Goal: Task Accomplishment & Management: Use online tool/utility

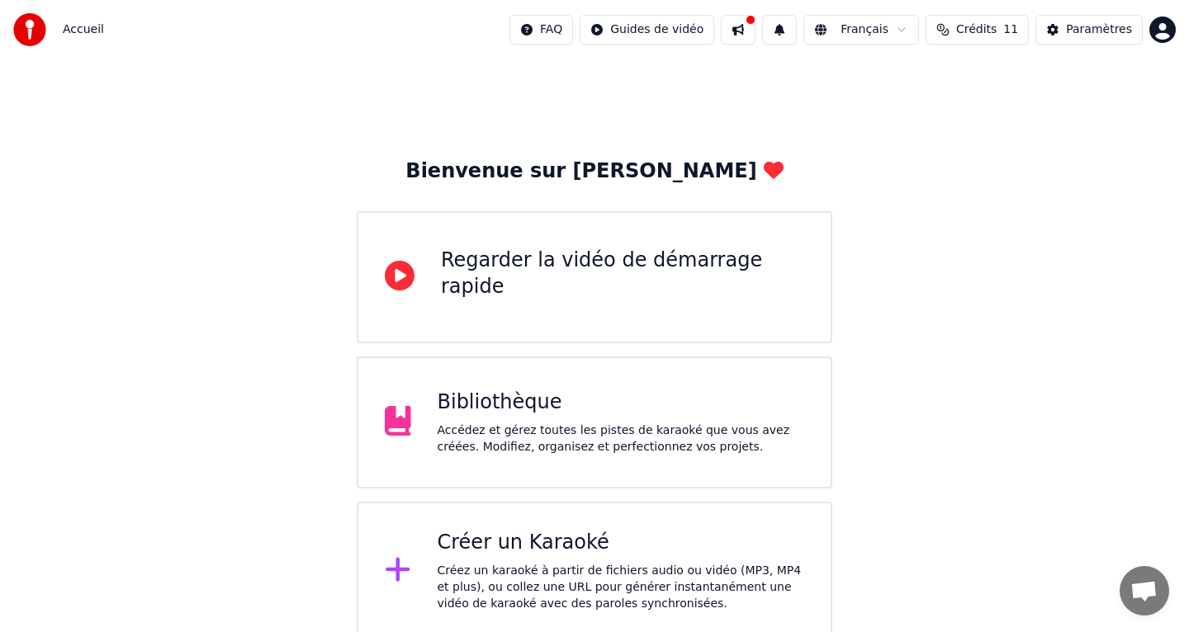
scroll to position [8, 0]
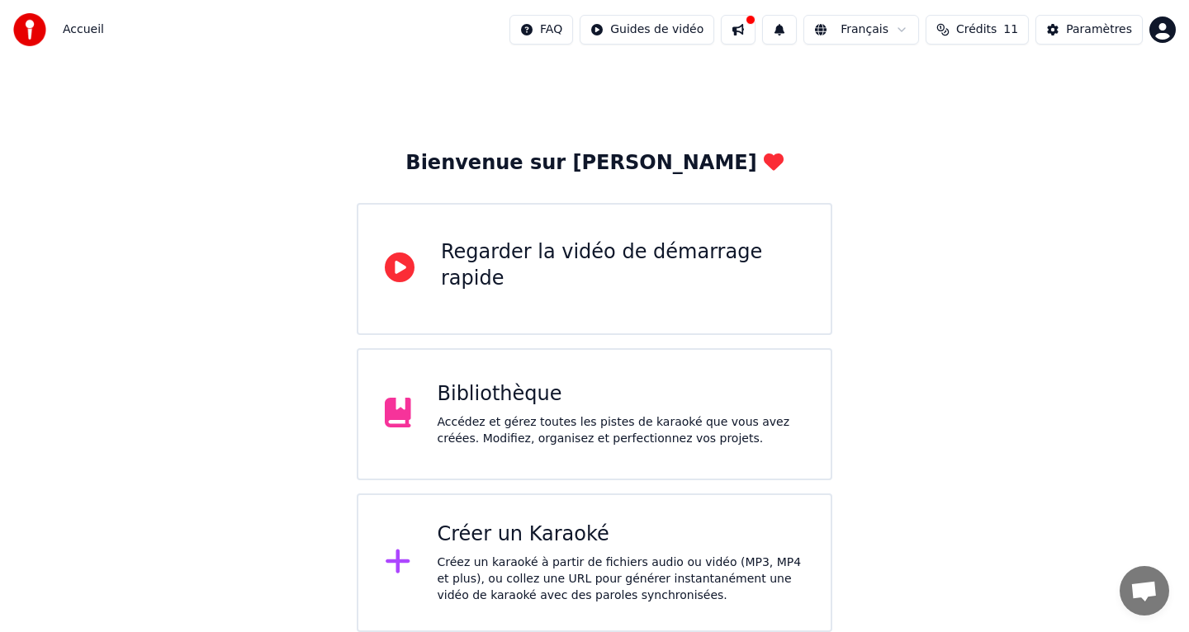
click at [681, 556] on div "Créez un karaoké à partir de fichiers audio ou vidéo (MP3, MP4 et plus), ou col…" at bounding box center [620, 580] width 367 height 50
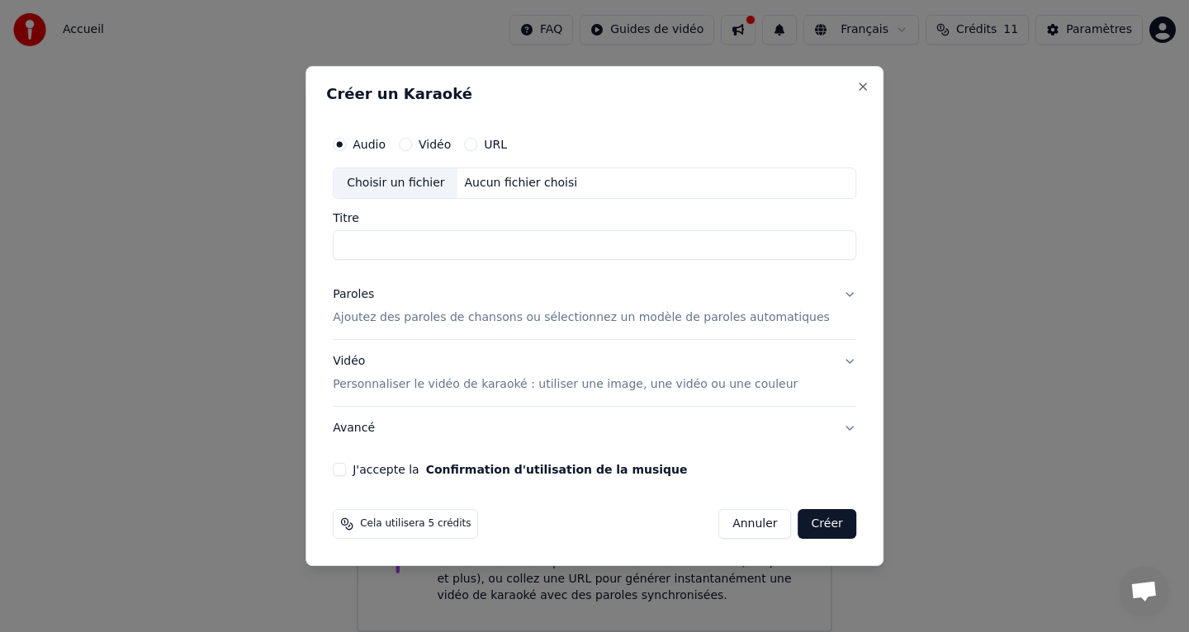
click at [439, 149] on label "Vidéo" at bounding box center [434, 145] width 32 height 12
click at [412, 149] on button "Vidéo" at bounding box center [405, 144] width 13 height 13
click at [508, 183] on div "Aucun fichier choisi" at bounding box center [521, 183] width 126 height 17
type input "**********"
drag, startPoint x: 492, startPoint y: 239, endPoint x: 276, endPoint y: 240, distance: 216.3
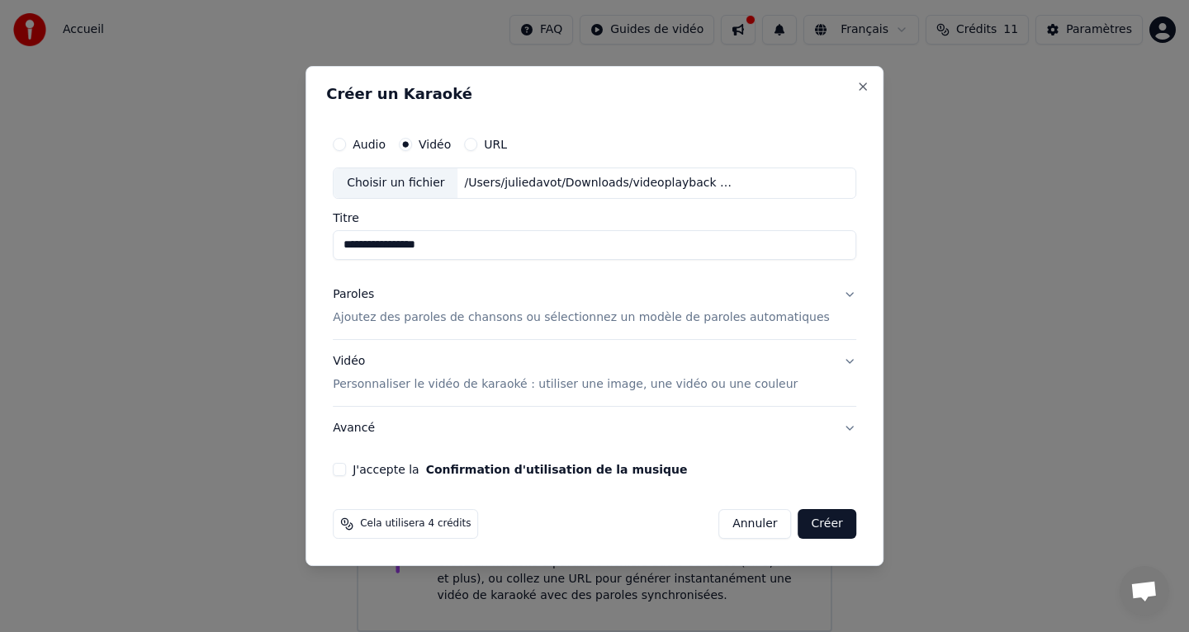
click at [284, 240] on body "**********" at bounding box center [594, 312] width 1189 height 641
click at [723, 517] on button "Annuler" at bounding box center [754, 524] width 73 height 30
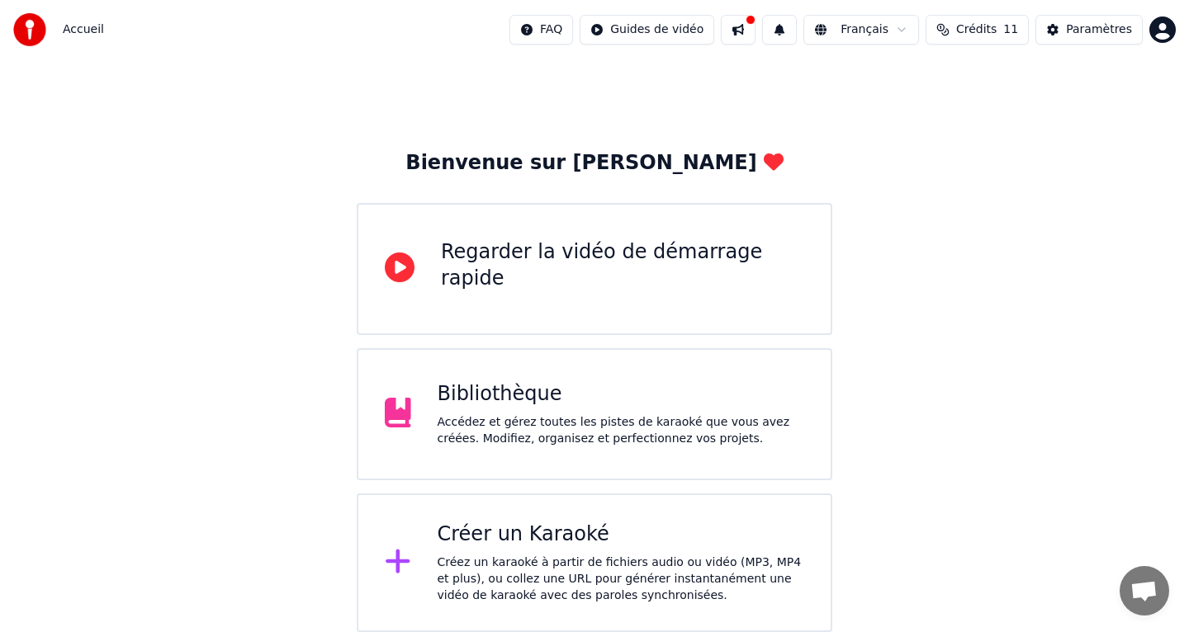
click at [1160, 20] on html "Accueil FAQ Guides de vidéo Français Crédits 11 Paramètres Bienvenue sur Youka …" at bounding box center [594, 312] width 1189 height 641
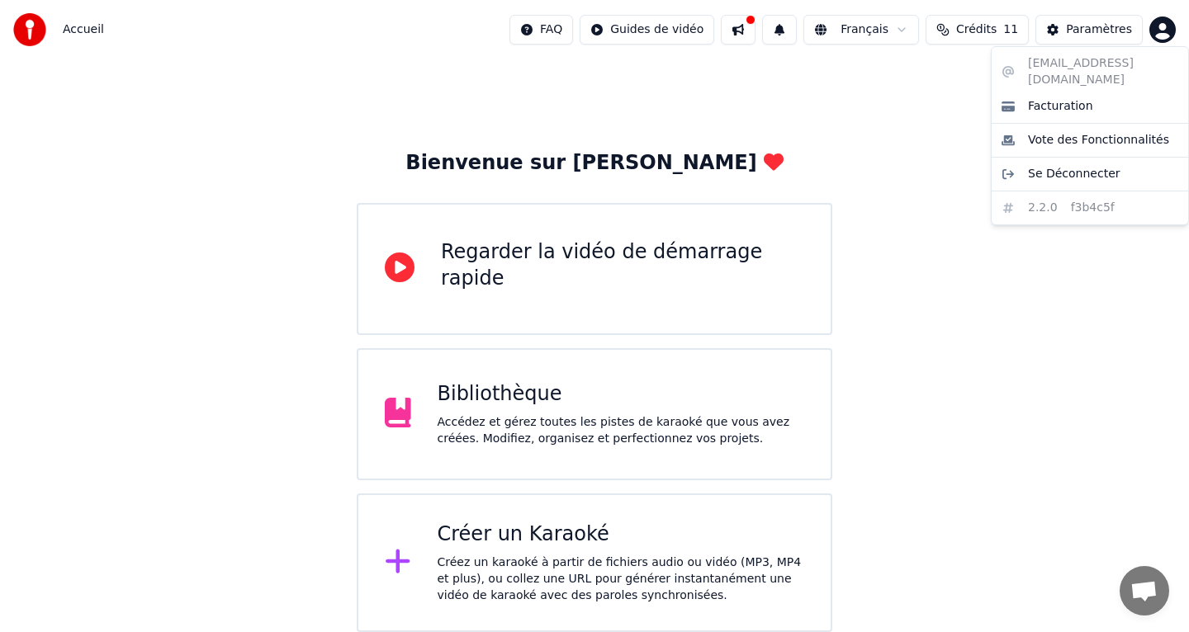
click at [1160, 20] on html "Accueil FAQ Guides de vidéo Français Crédits 11 Paramètres Bienvenue sur Youka …" at bounding box center [594, 312] width 1189 height 641
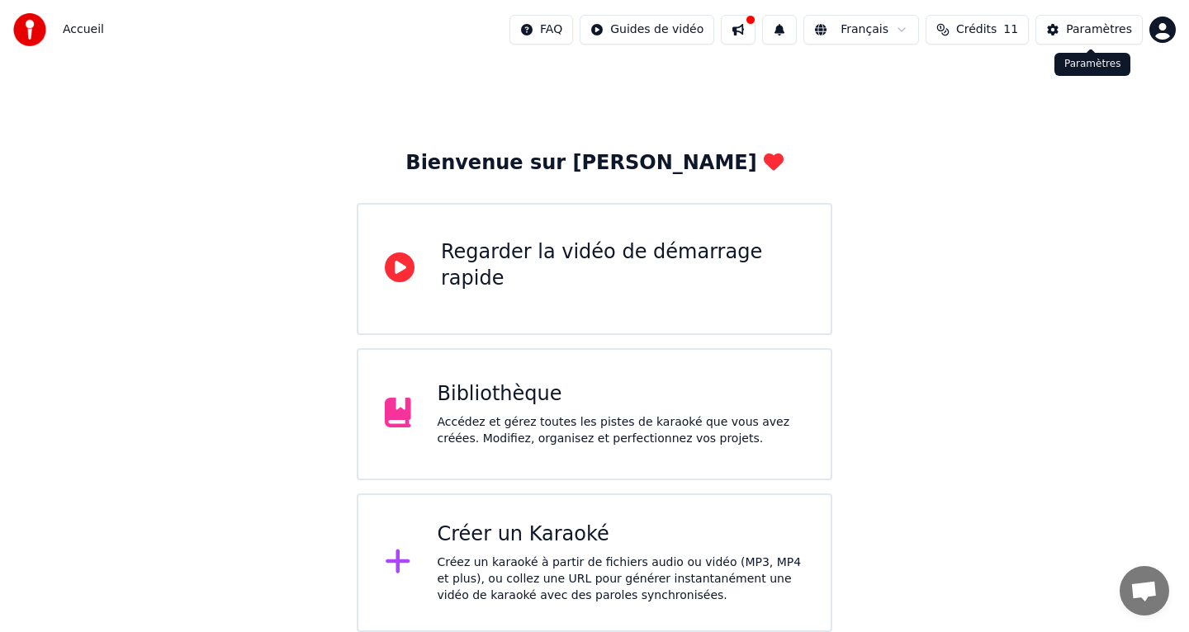
click at [1062, 36] on button "Paramètres" at bounding box center [1088, 30] width 107 height 30
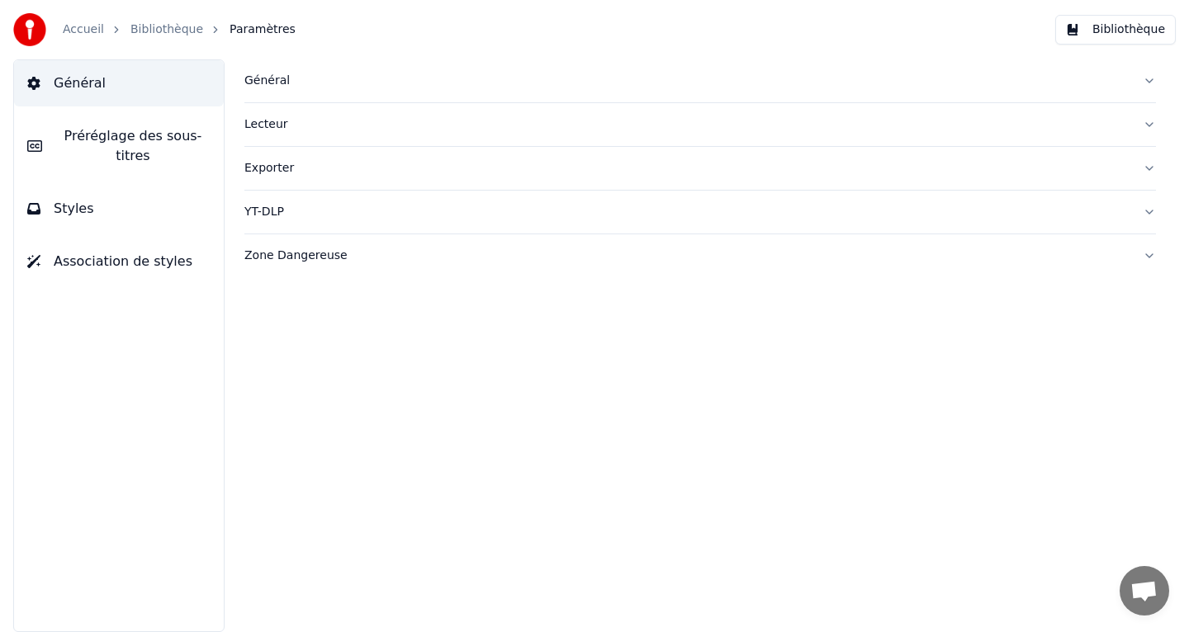
click at [1096, 26] on button "Bibliothèque" at bounding box center [1115, 30] width 121 height 30
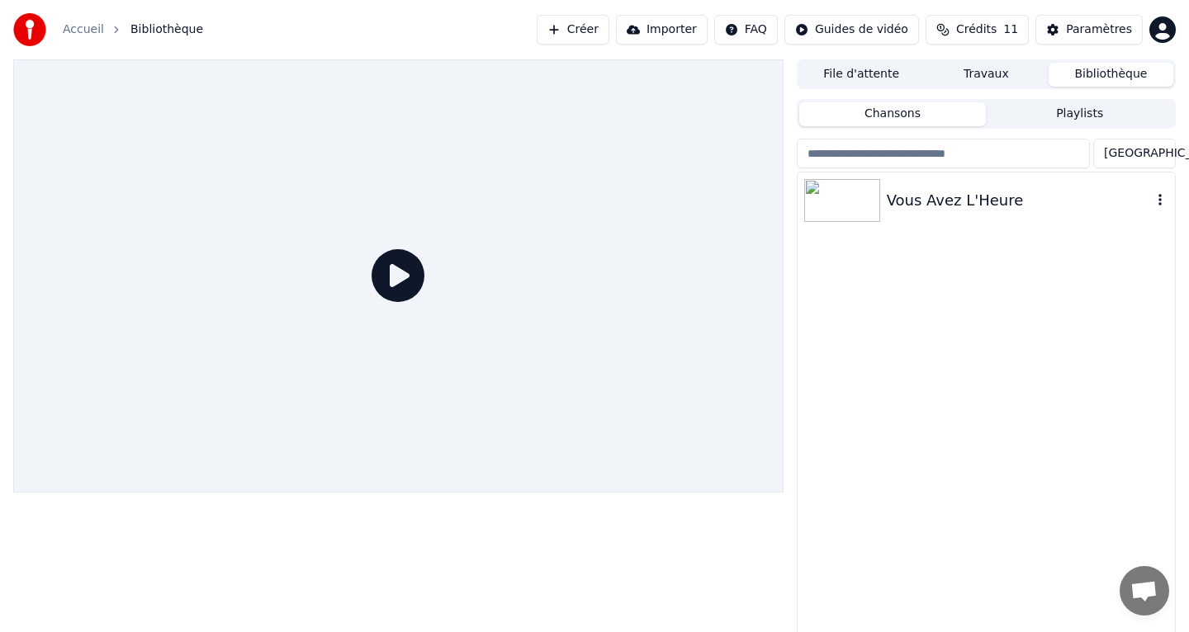
click at [842, 195] on img at bounding box center [842, 200] width 76 height 43
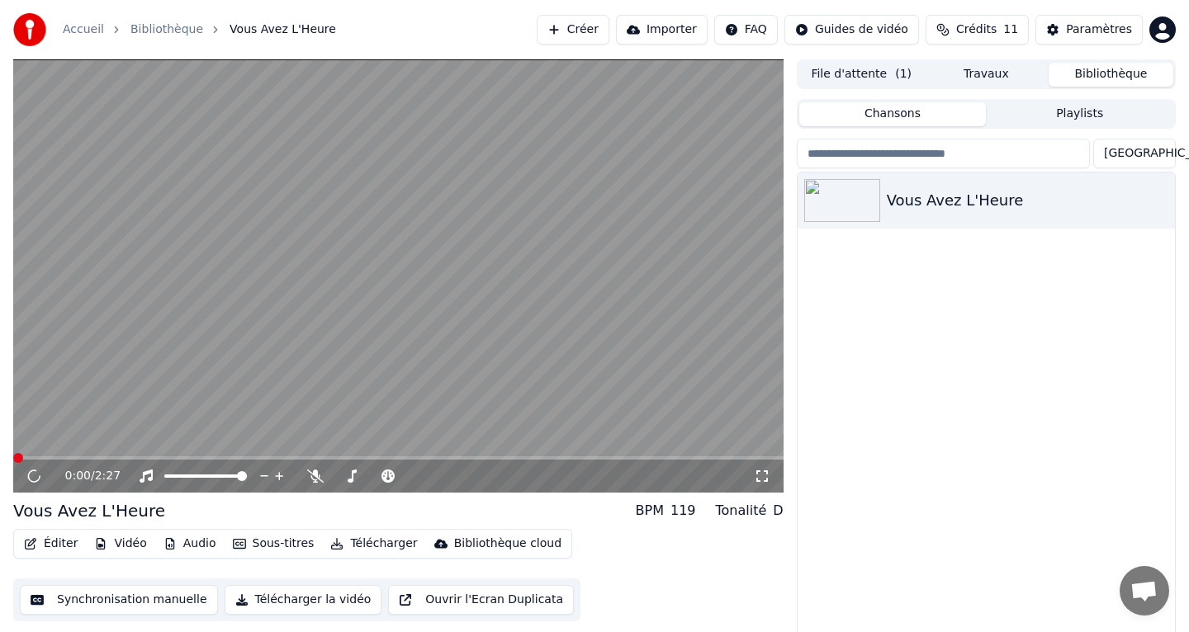
scroll to position [13, 0]
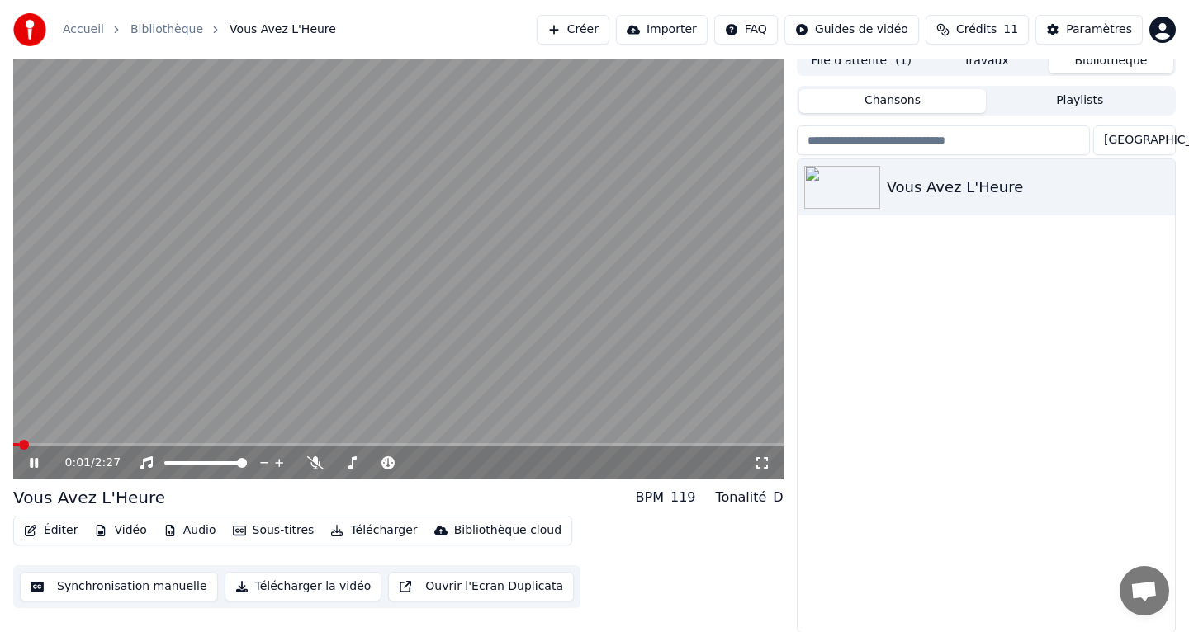
click at [26, 470] on div "0:01 / 2:27" at bounding box center [398, 463] width 770 height 33
click at [29, 465] on icon at bounding box center [45, 462] width 39 height 13
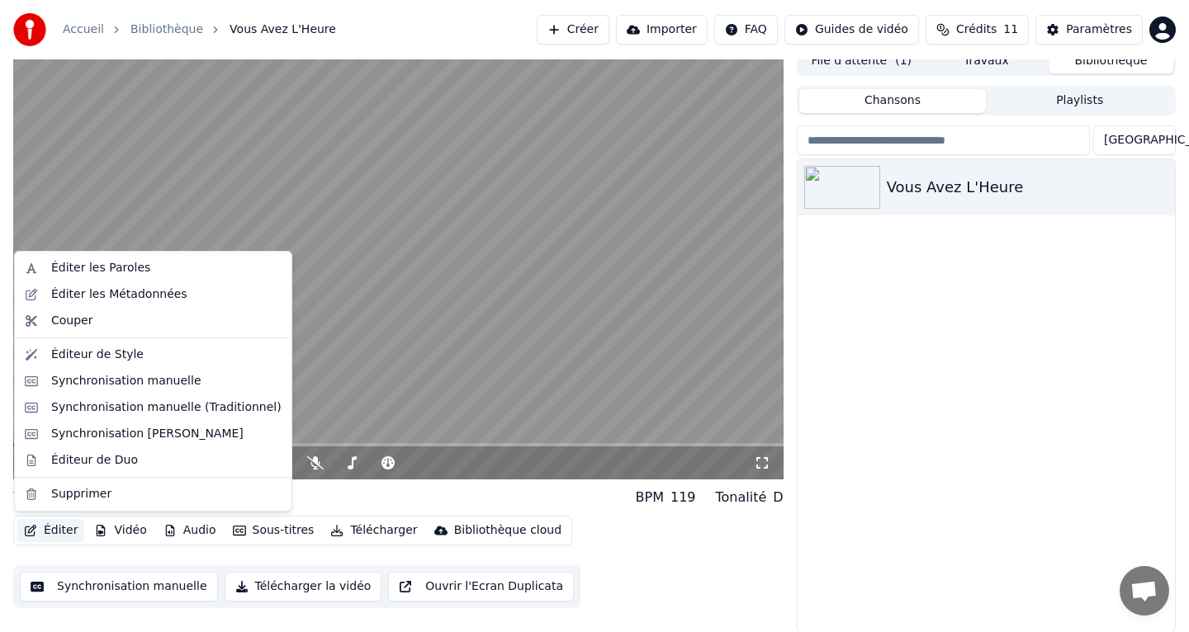
click at [57, 526] on button "Éditer" at bounding box center [50, 530] width 67 height 23
drag, startPoint x: 109, startPoint y: 283, endPoint x: 108, endPoint y: 269, distance: 14.1
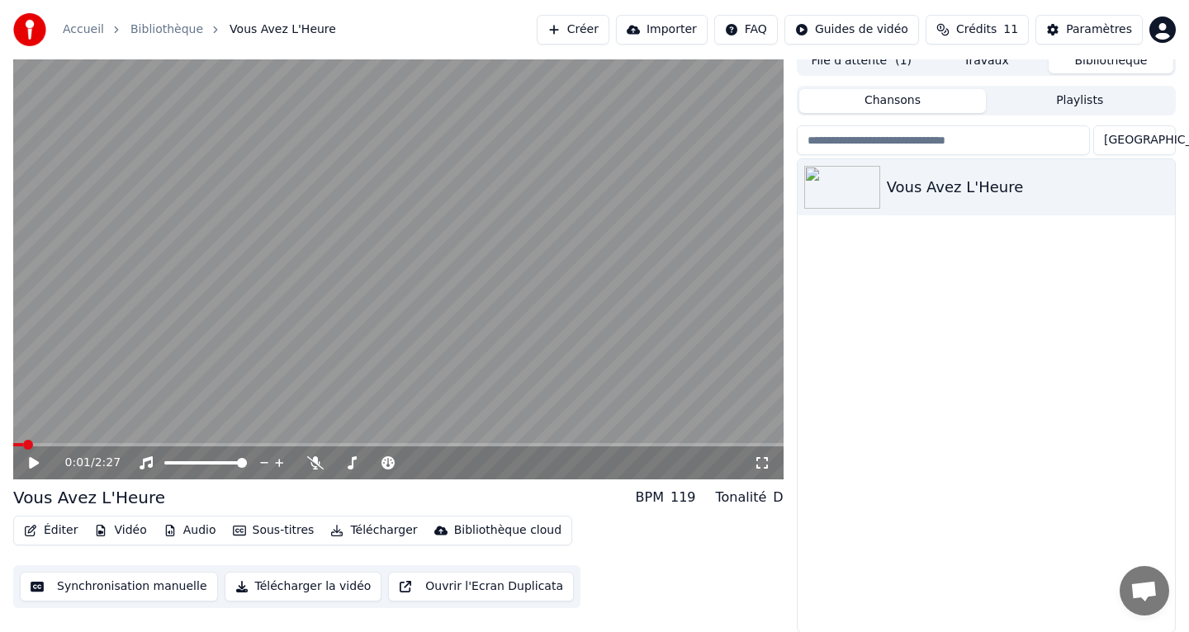
click at [52, 529] on button "Éditer" at bounding box center [50, 530] width 67 height 23
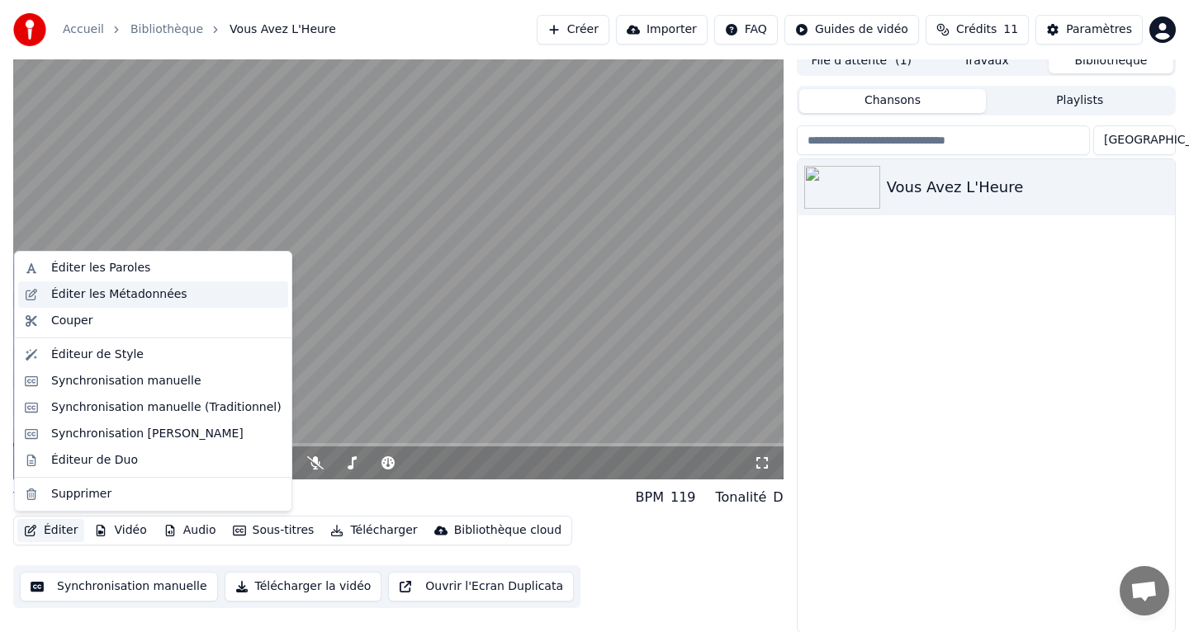
click at [122, 289] on div "Éditer les Métadonnées" at bounding box center [119, 294] width 136 height 17
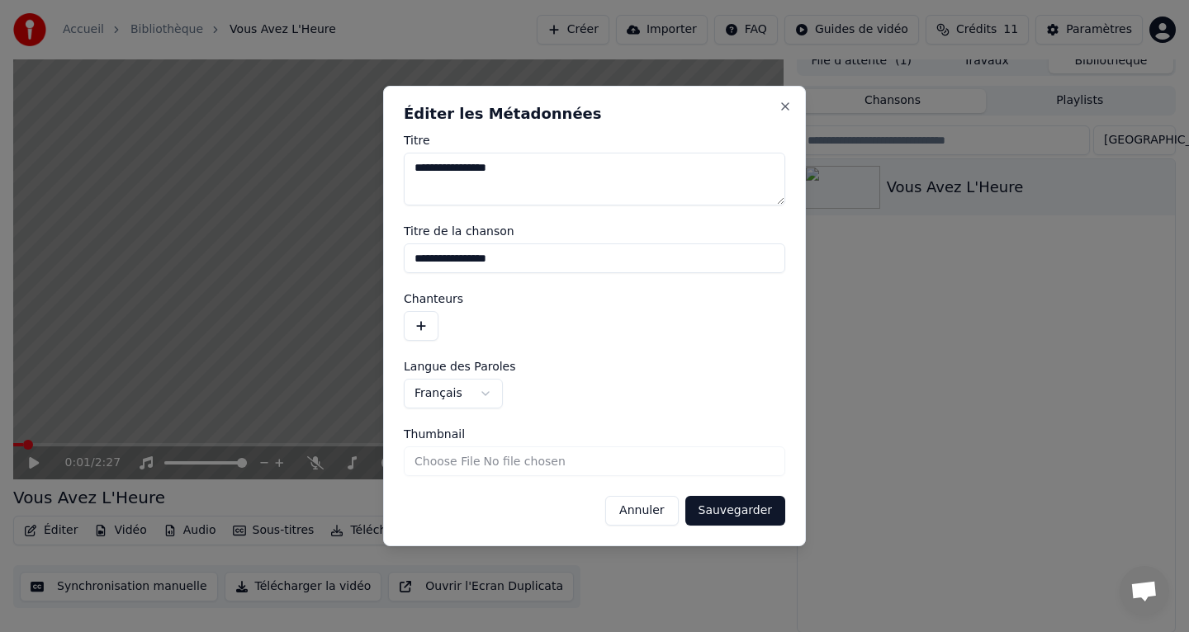
click at [461, 274] on form "**********" at bounding box center [594, 330] width 381 height 391
click at [660, 513] on button "Annuler" at bounding box center [641, 511] width 73 height 30
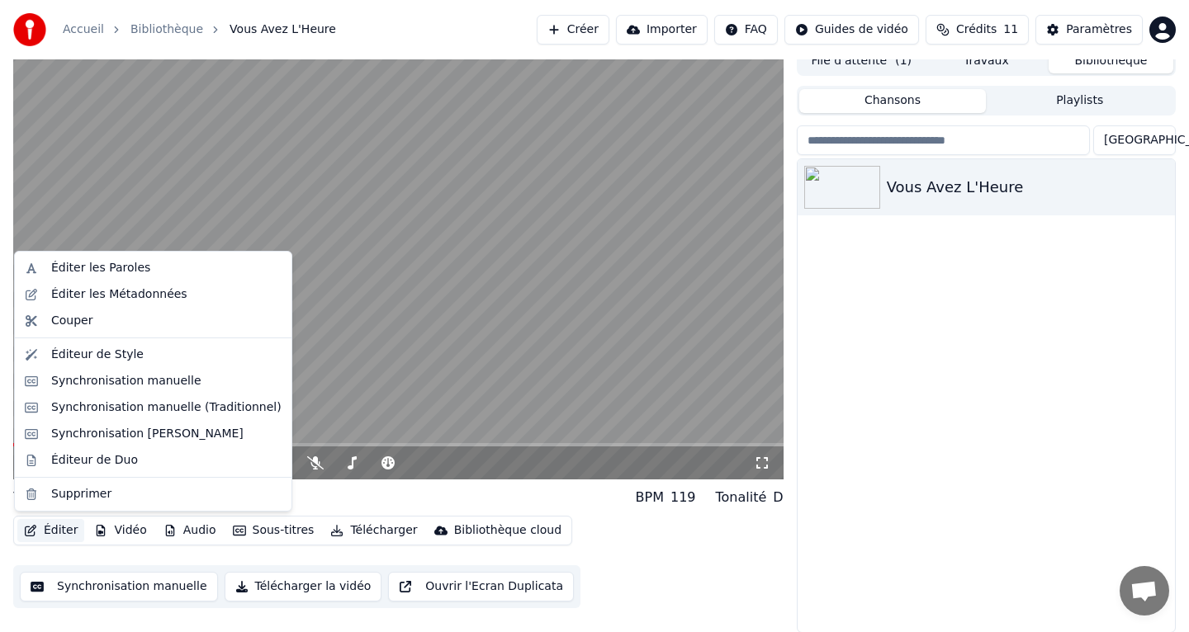
click at [40, 528] on button "Éditer" at bounding box center [50, 530] width 67 height 23
click at [109, 359] on div "Éditeur de Style" at bounding box center [97, 355] width 92 height 17
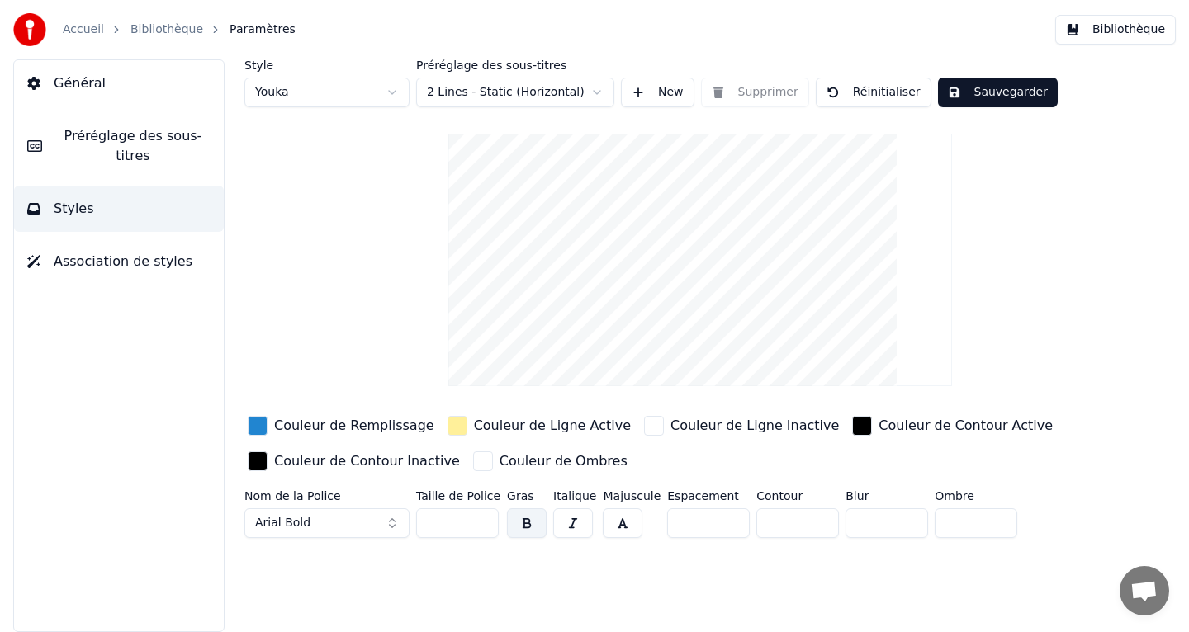
click at [170, 39] on div "Accueil Bibliothèque Paramètres" at bounding box center [154, 29] width 282 height 33
click at [168, 26] on link "Bibliothèque" at bounding box center [166, 29] width 73 height 17
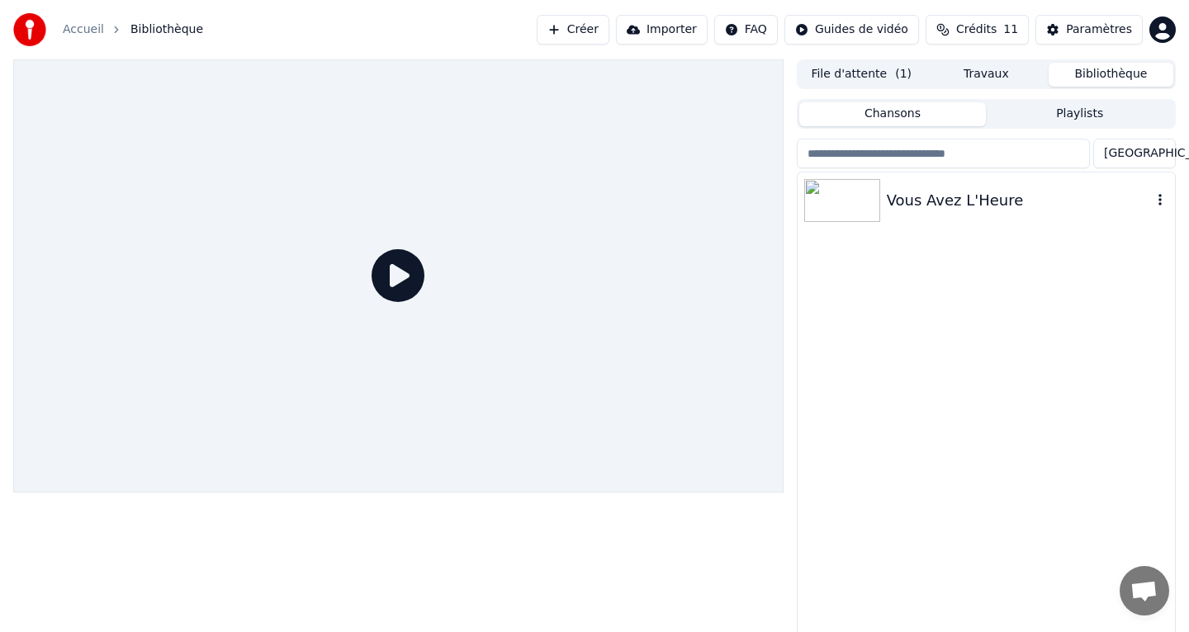
click at [868, 187] on img at bounding box center [842, 200] width 76 height 43
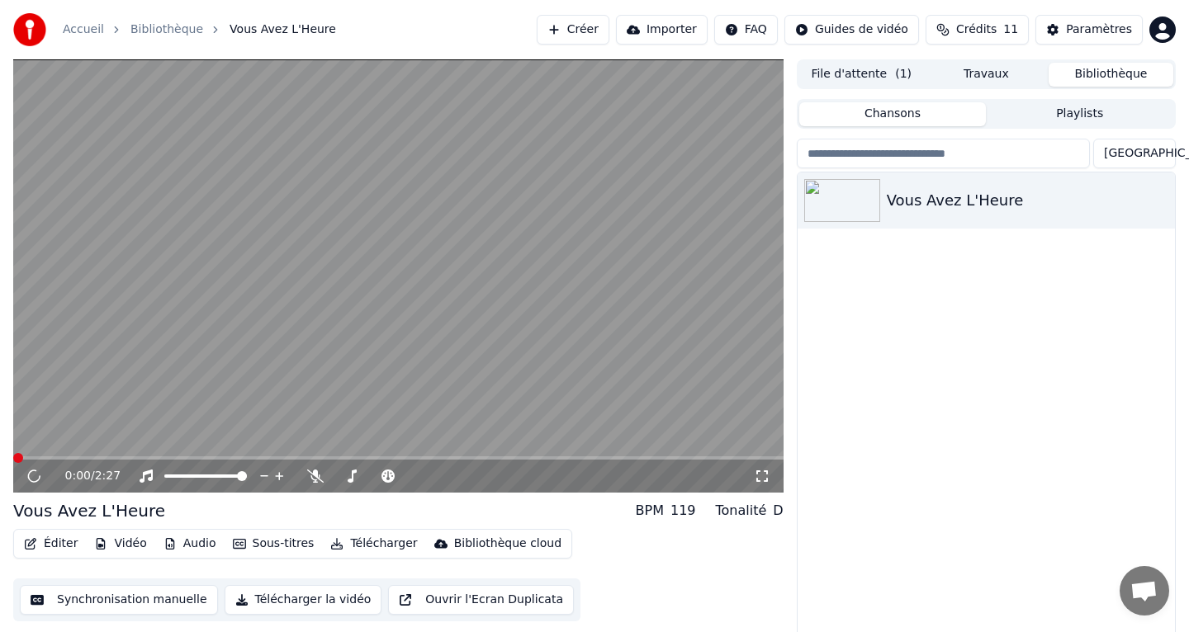
click at [57, 548] on button "Éditer" at bounding box center [50, 543] width 67 height 23
click at [385, 351] on video at bounding box center [398, 275] width 770 height 433
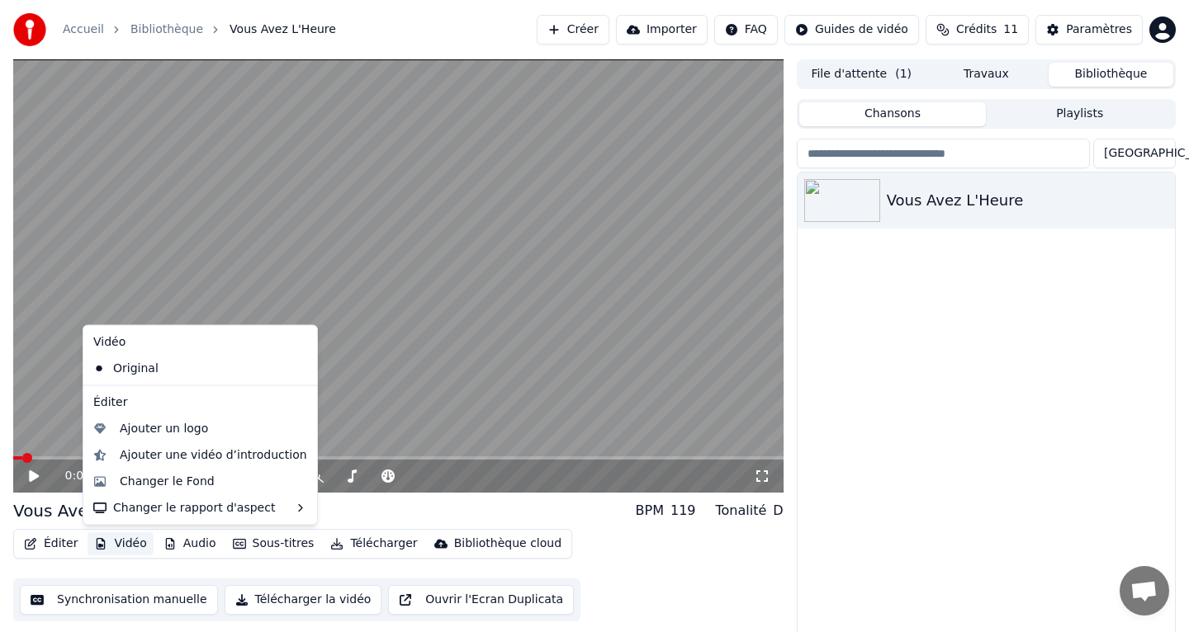
click at [116, 534] on button "Vidéo" at bounding box center [119, 543] width 65 height 23
click at [151, 482] on div "Changer le Fond" at bounding box center [167, 481] width 95 height 17
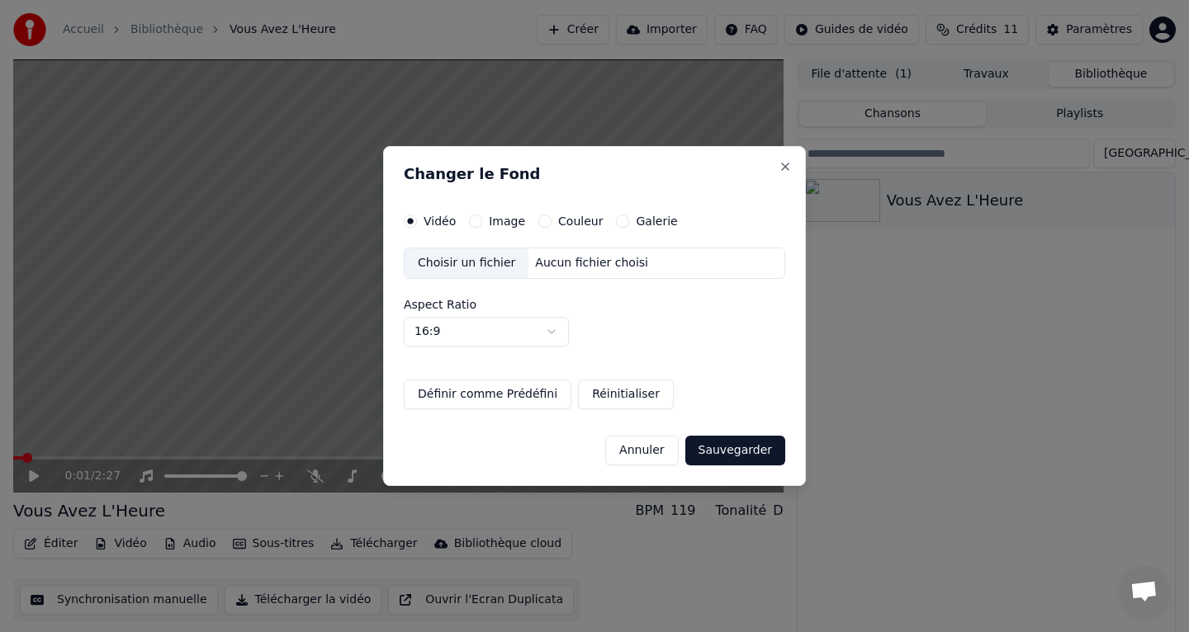
click at [504, 264] on div "Choisir un fichier" at bounding box center [466, 263] width 124 height 30
click at [631, 458] on button "Annuler" at bounding box center [641, 451] width 73 height 30
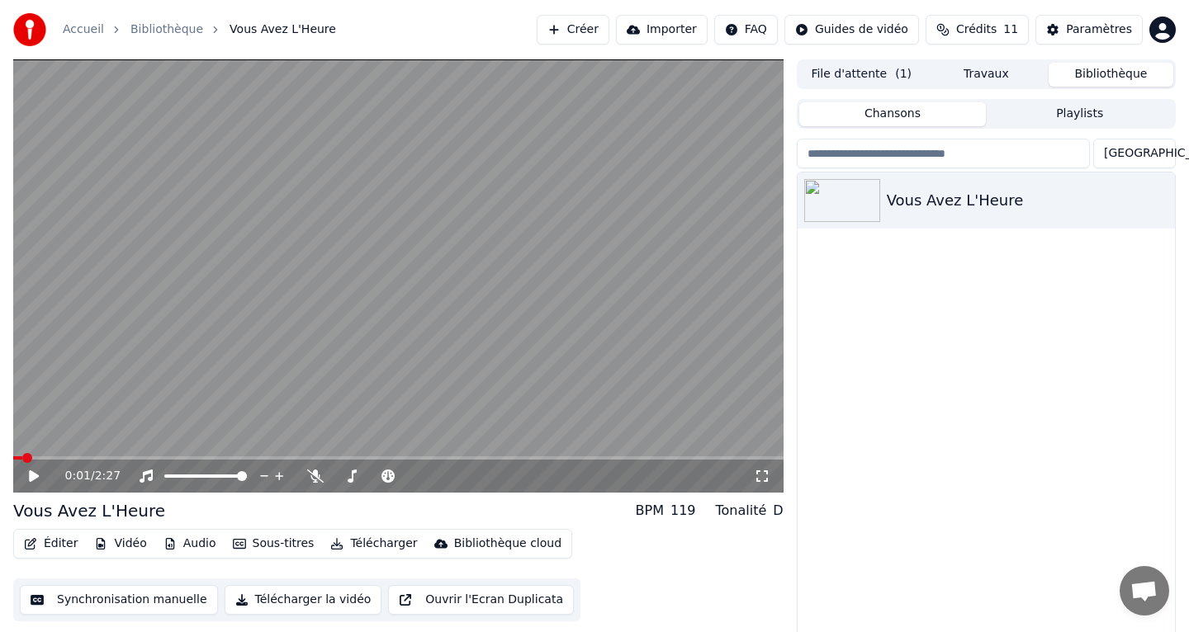
click at [215, 543] on button "Audio" at bounding box center [190, 543] width 66 height 23
click at [187, 560] on div "Éditer Vidéo Audio Sous-titres Télécharger Bibliothèque cloud Synchronisation m…" at bounding box center [398, 575] width 770 height 92
click at [1082, 371] on div "Vous Avez L'Heure" at bounding box center [985, 409] width 377 height 473
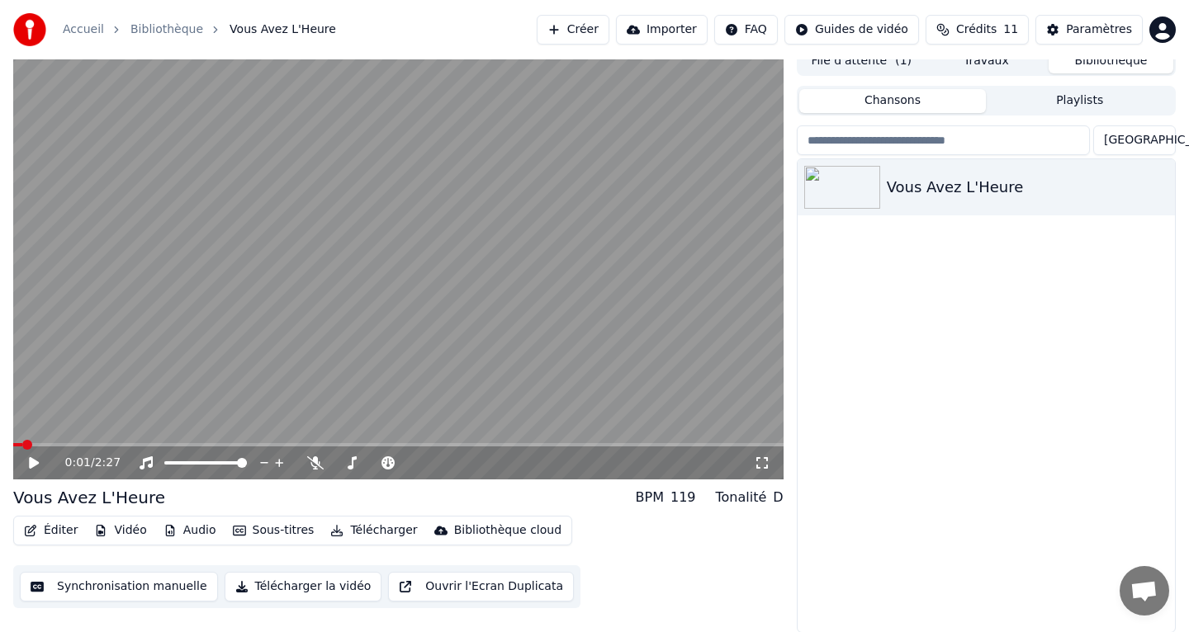
click at [105, 589] on button "Synchronisation manuelle" at bounding box center [119, 587] width 198 height 30
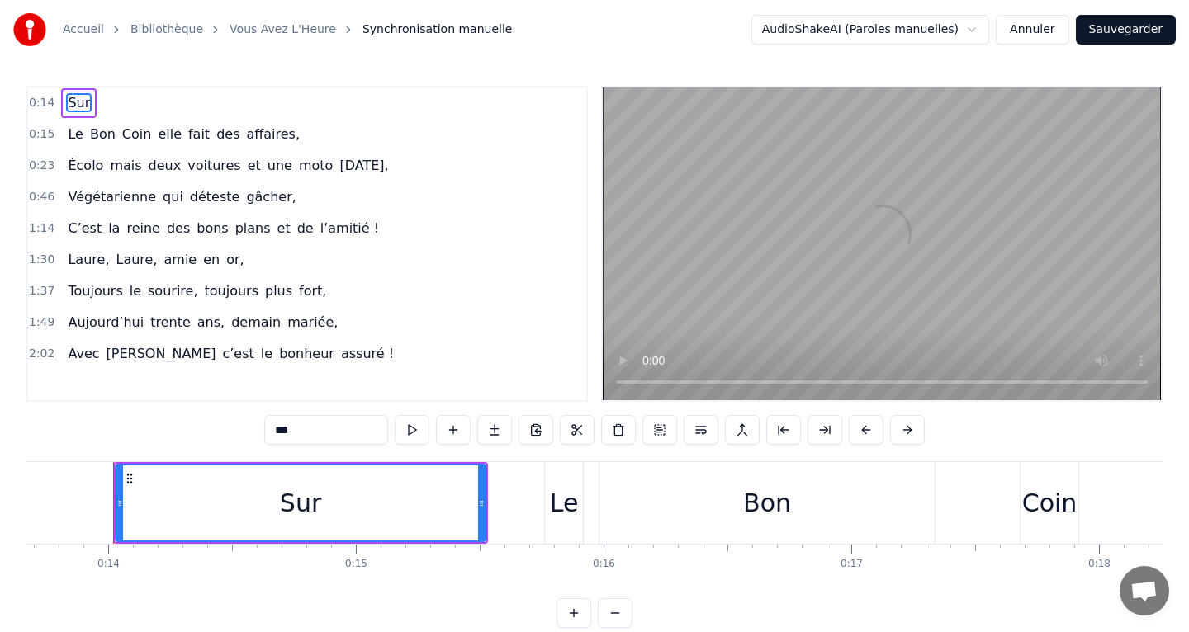
scroll to position [0, 3389]
click at [229, 36] on link "Vous Avez L'Heure" at bounding box center [282, 29] width 106 height 17
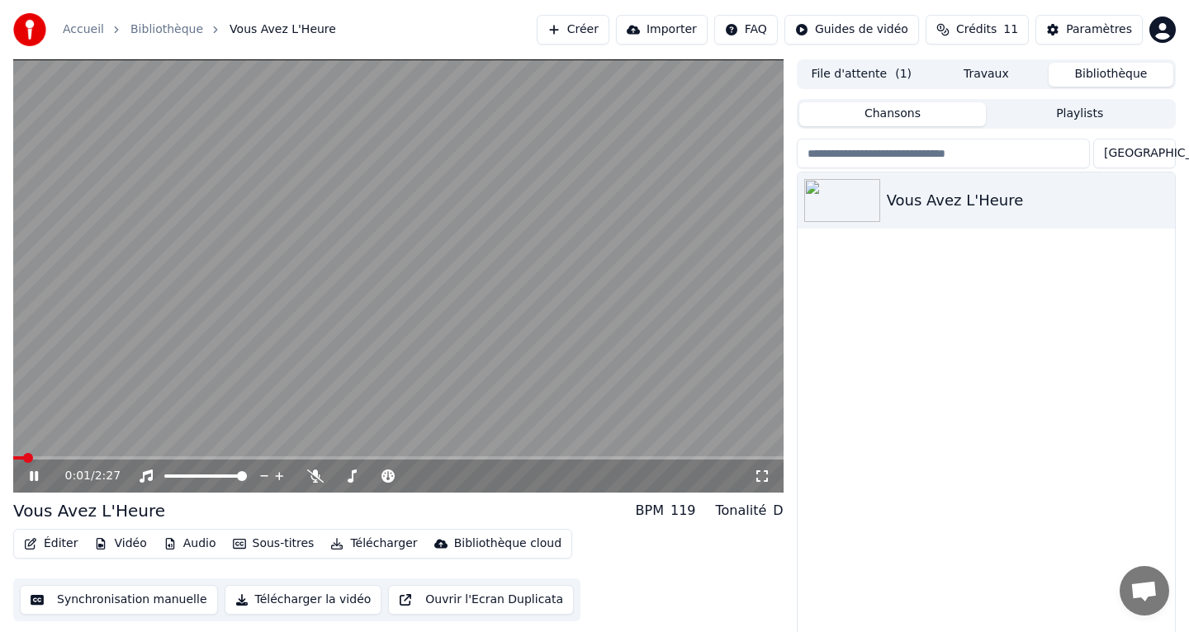
click at [36, 478] on icon at bounding box center [34, 476] width 8 height 10
click at [574, 34] on button "Créer" at bounding box center [573, 30] width 73 height 30
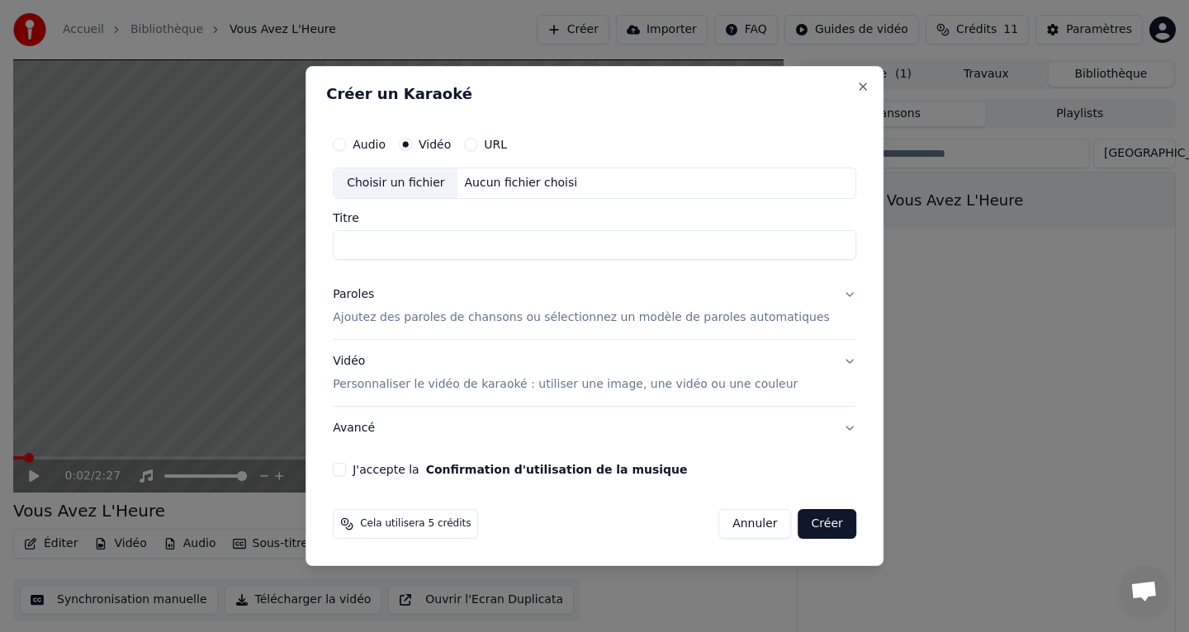
click at [443, 196] on div "Choisir un fichier" at bounding box center [395, 183] width 124 height 30
drag, startPoint x: 528, startPoint y: 248, endPoint x: 358, endPoint y: 252, distance: 170.1
click at [368, 250] on input "**********" at bounding box center [594, 245] width 523 height 30
type input "*"
type input "**********"
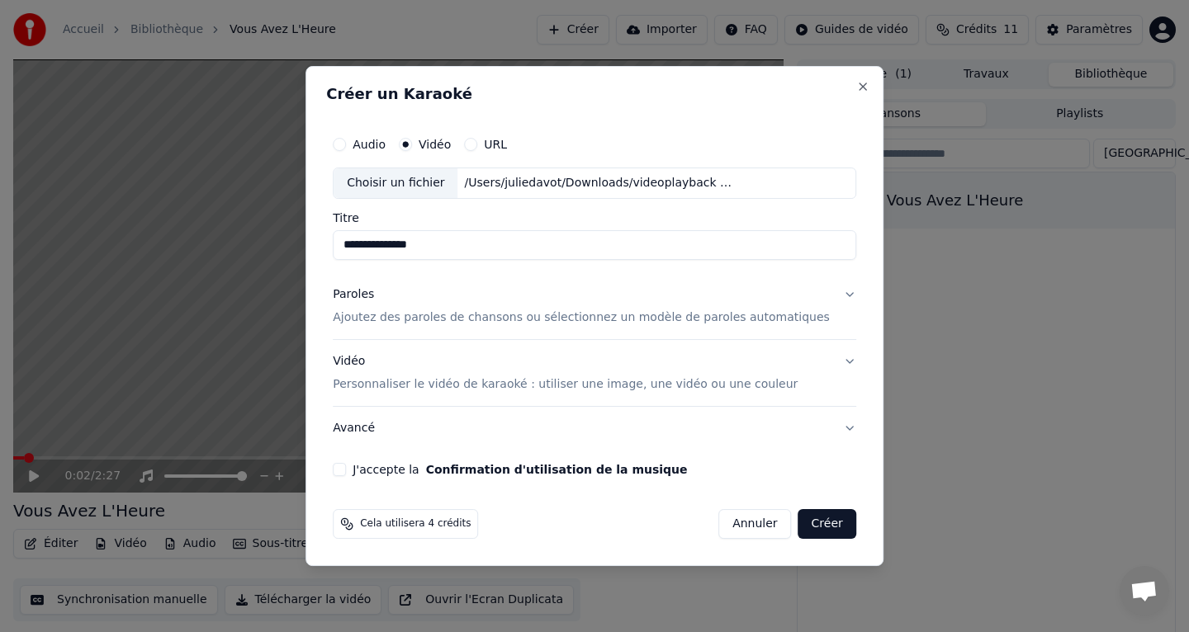
click at [499, 370] on div "Vidéo Personnaliser le vidéo de karaoké : utiliser une image, une vidéo ou une …" at bounding box center [565, 373] width 465 height 40
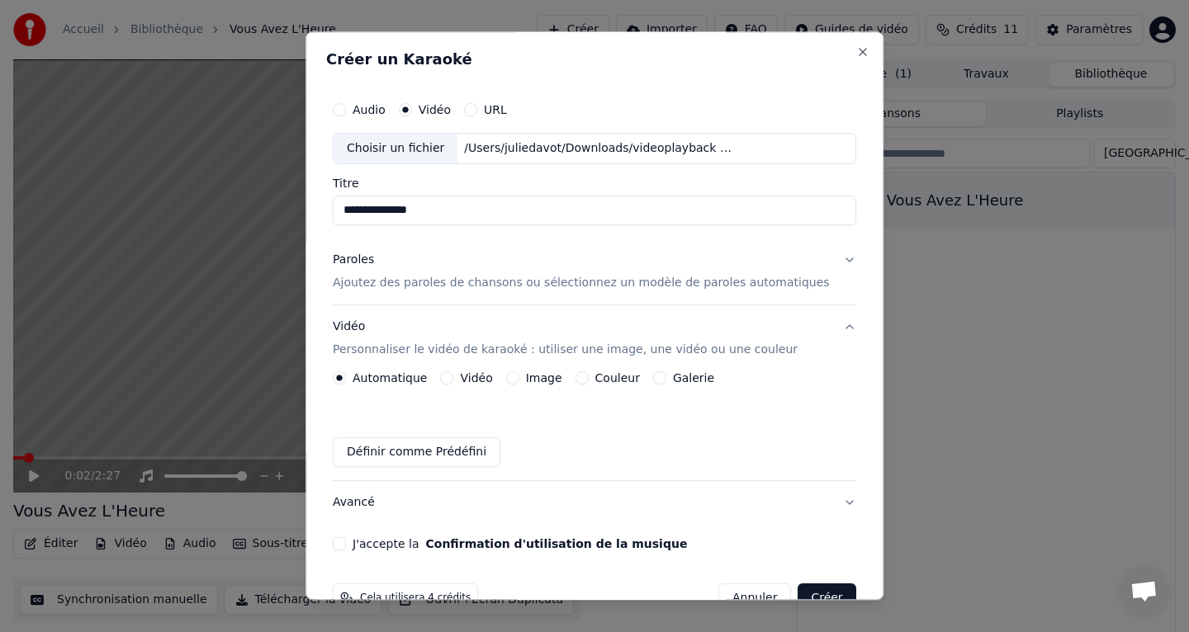
click at [490, 291] on p "Ajoutez des paroles de chansons ou sélectionnez un modèle de paroles automatiqu…" at bounding box center [581, 283] width 497 height 17
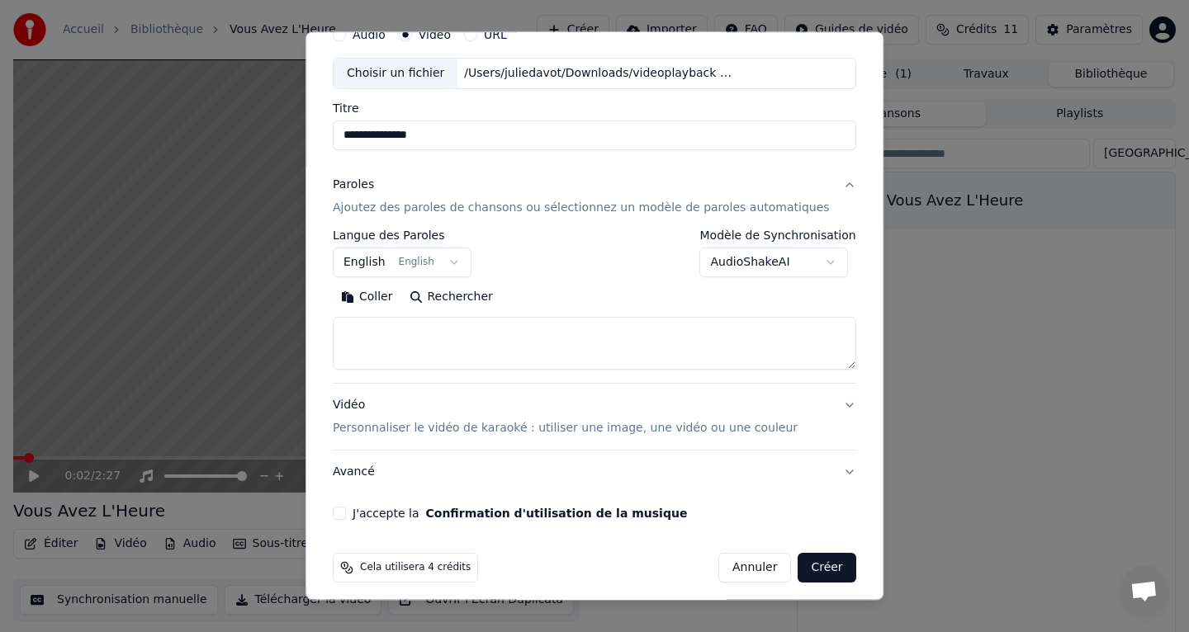
scroll to position [84, 0]
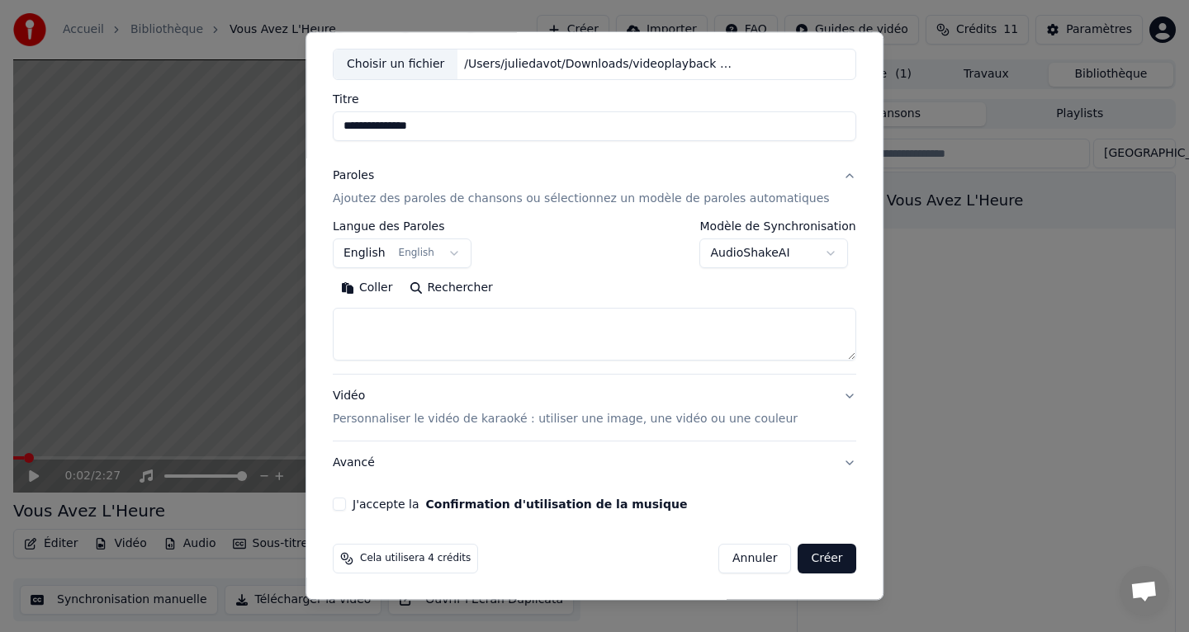
click at [427, 251] on button "English English" at bounding box center [402, 254] width 139 height 30
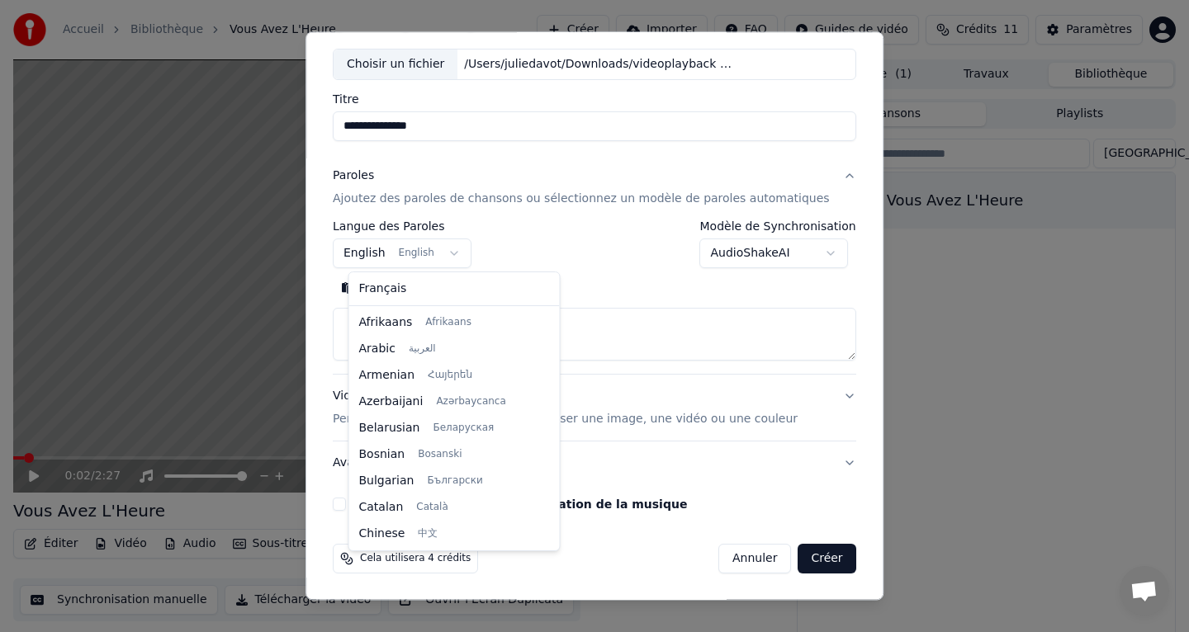
scroll to position [132, 0]
select select "**"
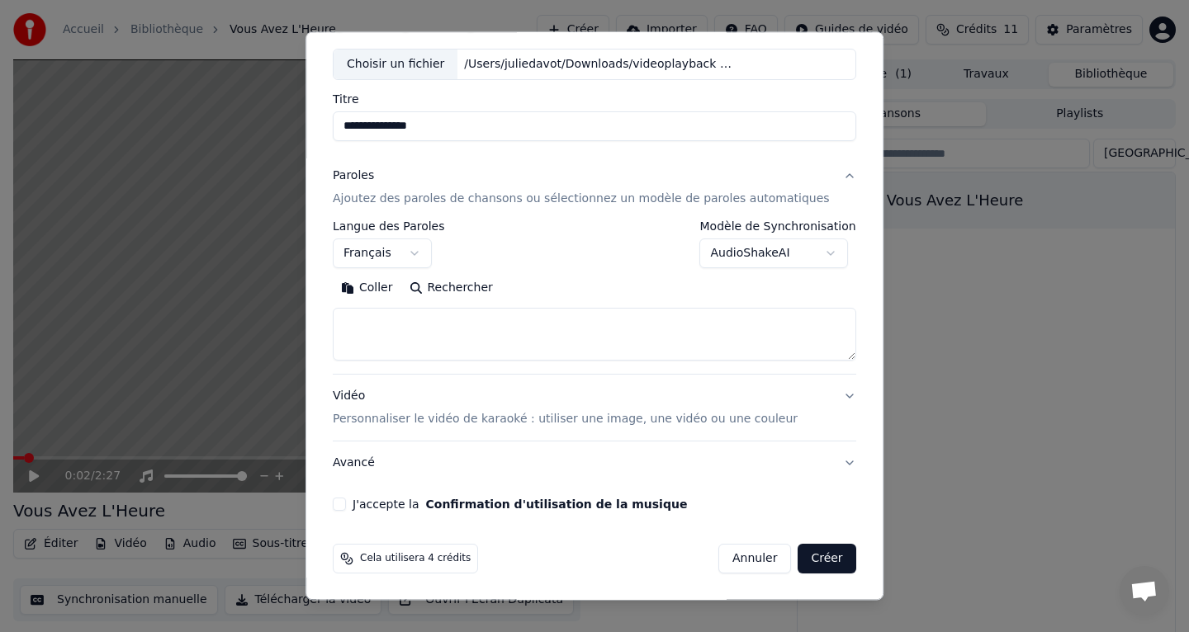
click at [407, 340] on textarea at bounding box center [594, 334] width 523 height 53
paste textarea "**********"
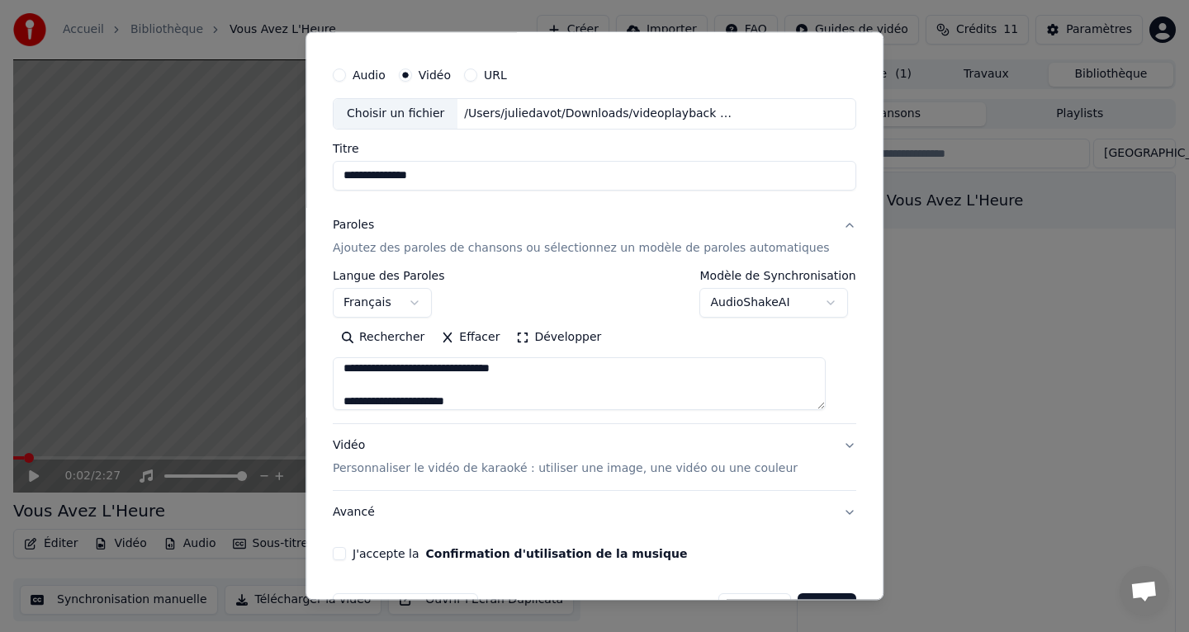
scroll to position [598, 0]
click at [373, 389] on textarea at bounding box center [579, 383] width 493 height 53
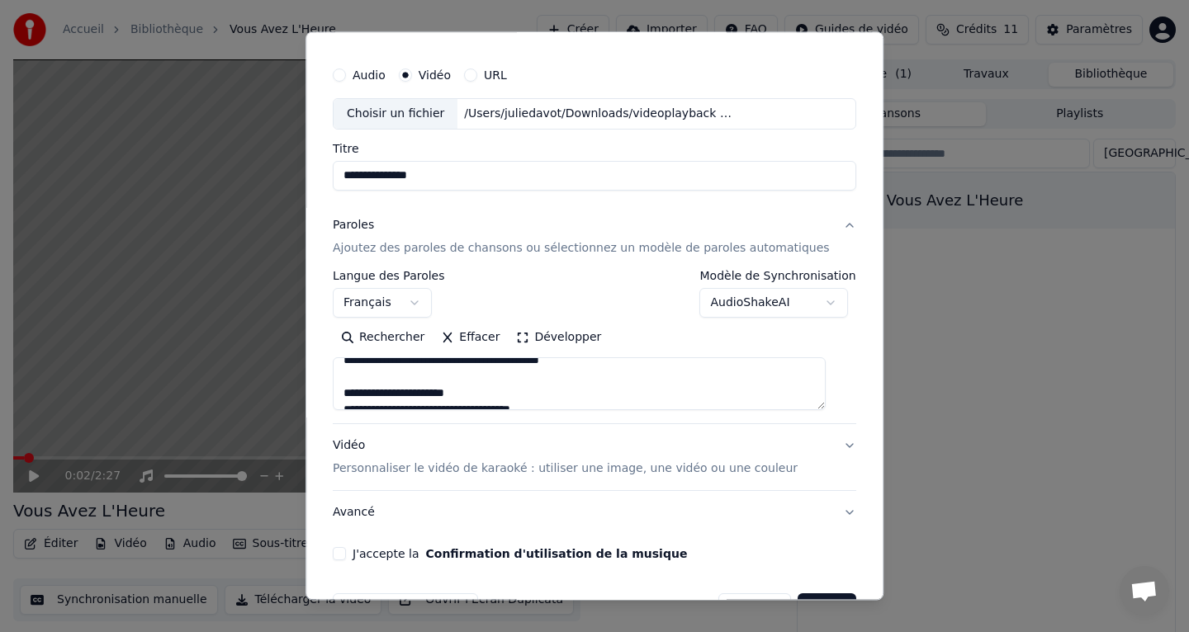
click at [372, 389] on textarea at bounding box center [579, 383] width 493 height 53
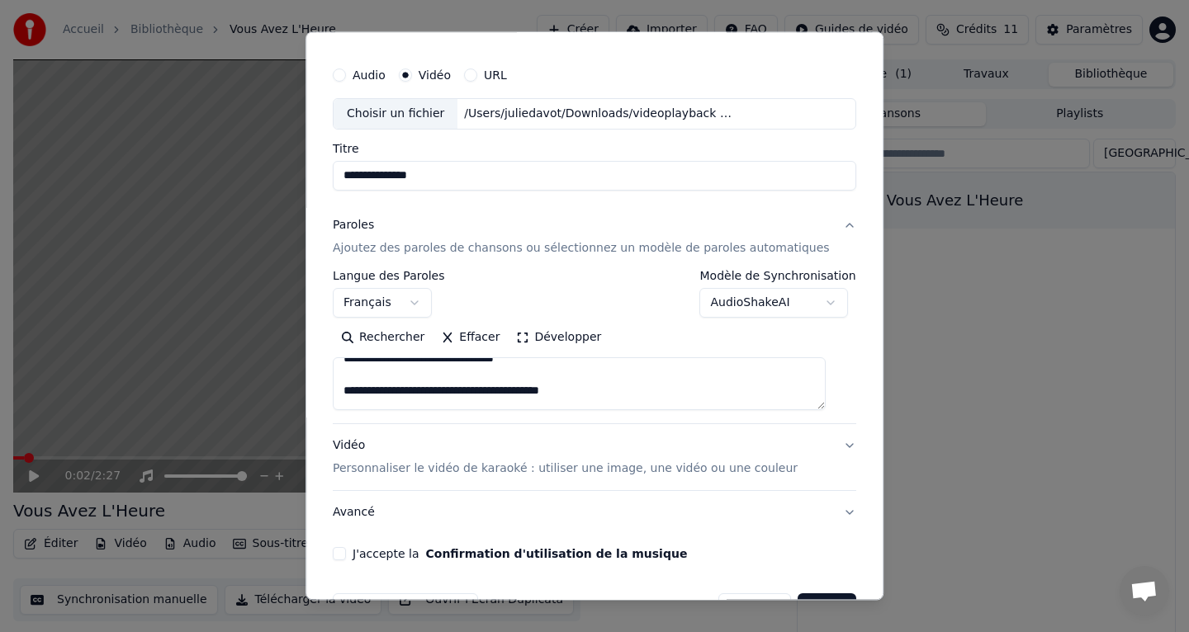
scroll to position [481, 0]
drag, startPoint x: 603, startPoint y: 388, endPoint x: 355, endPoint y: 381, distance: 248.5
click at [353, 381] on textarea at bounding box center [579, 383] width 493 height 53
drag, startPoint x: 428, startPoint y: 396, endPoint x: 340, endPoint y: 398, distance: 87.5
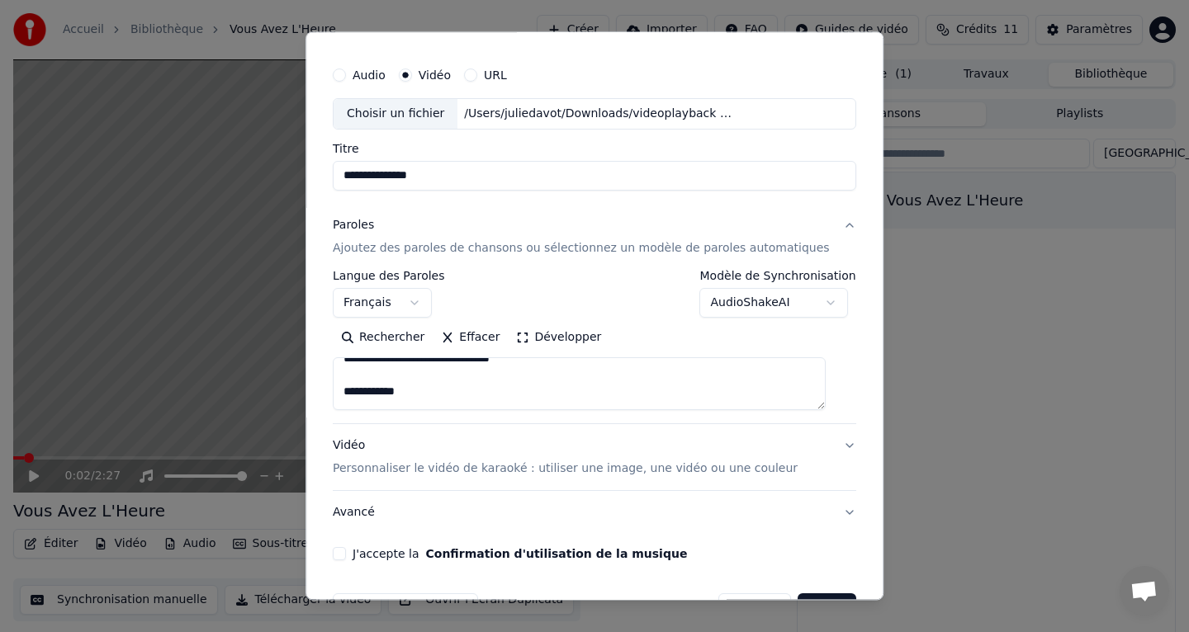
click at [340, 398] on div "**********" at bounding box center [594, 315] width 578 height 569
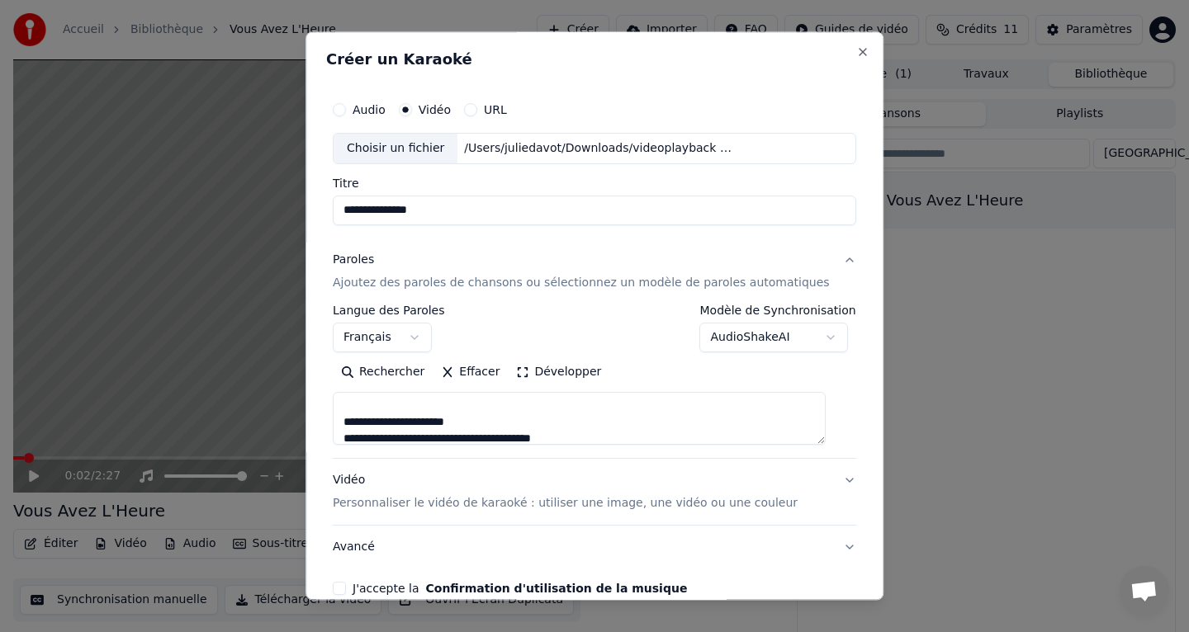
scroll to position [234, 0]
click at [370, 424] on textarea "**********" at bounding box center [579, 418] width 493 height 53
click at [375, 422] on textarea "**********" at bounding box center [579, 418] width 493 height 53
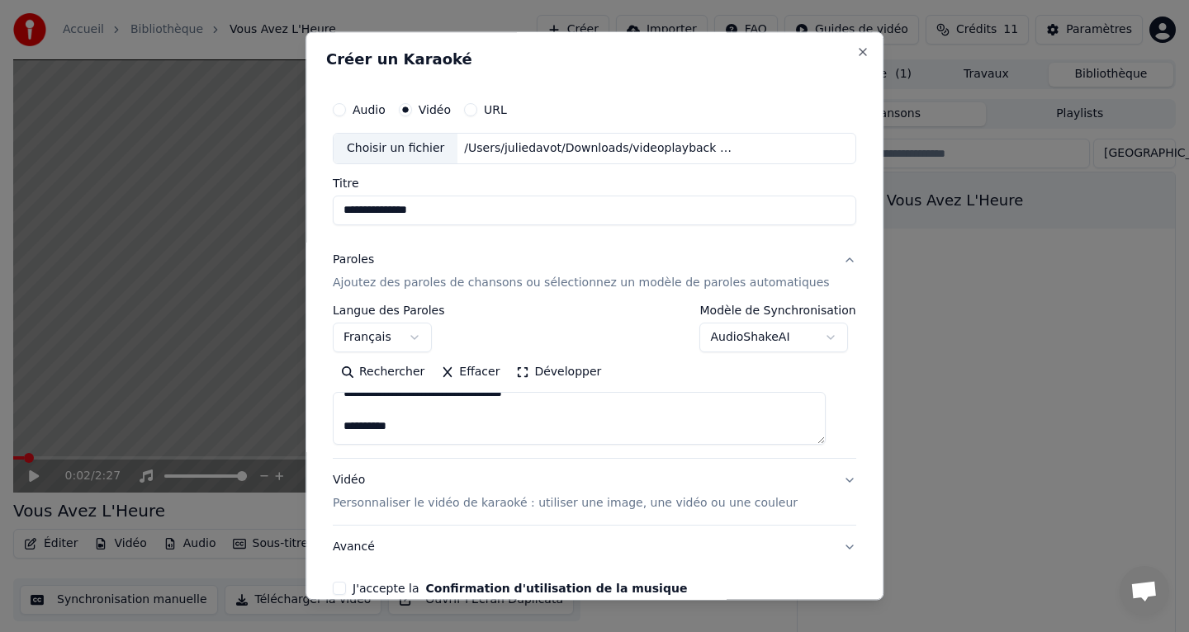
drag, startPoint x: 413, startPoint y: 432, endPoint x: 336, endPoint y: 425, distance: 77.0
click at [336, 425] on div "**********" at bounding box center [594, 315] width 578 height 569
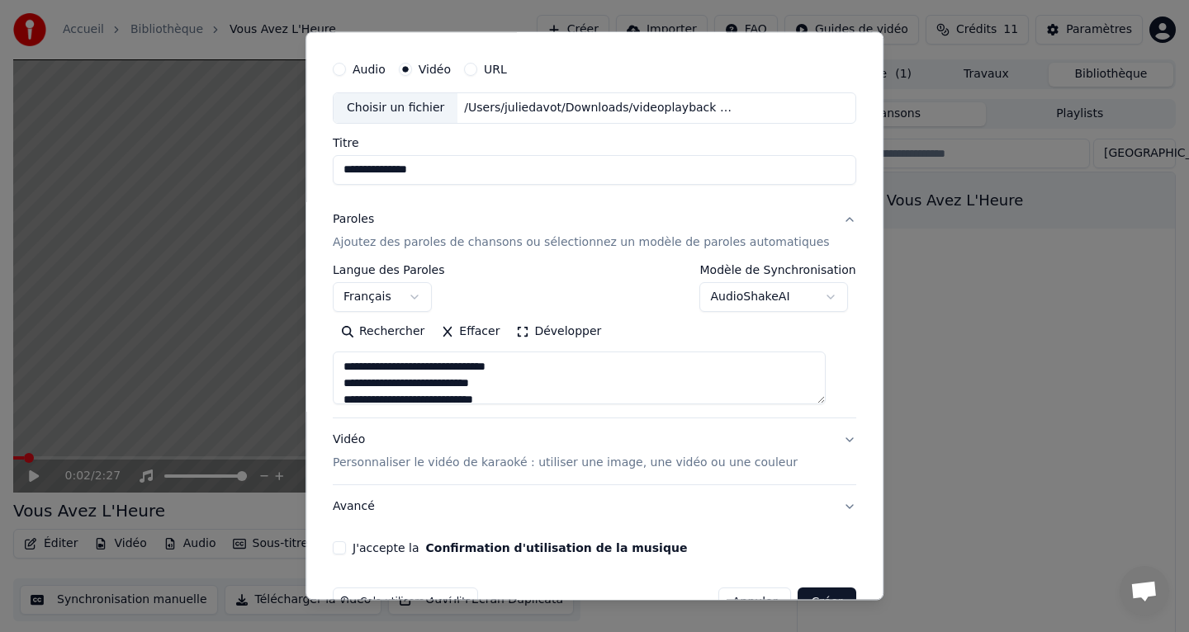
scroll to position [84, 0]
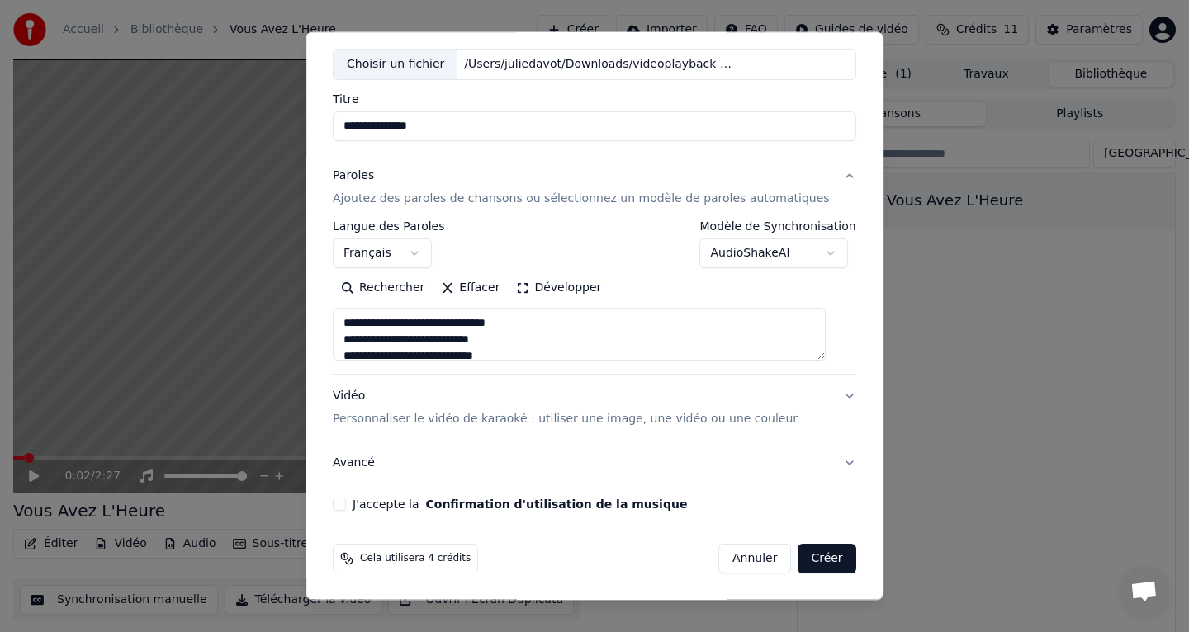
type textarea "**********"
click at [519, 417] on p "Personnaliser le vidéo de karaoké : utiliser une image, une vidéo ou une couleur" at bounding box center [565, 419] width 465 height 17
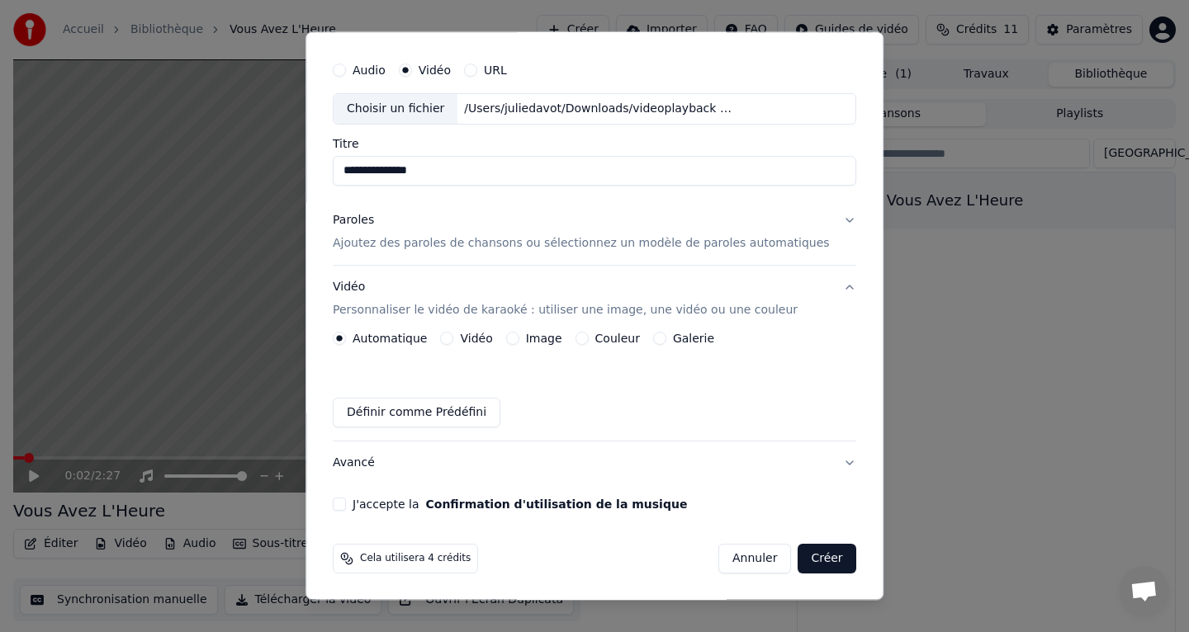
scroll to position [0, 0]
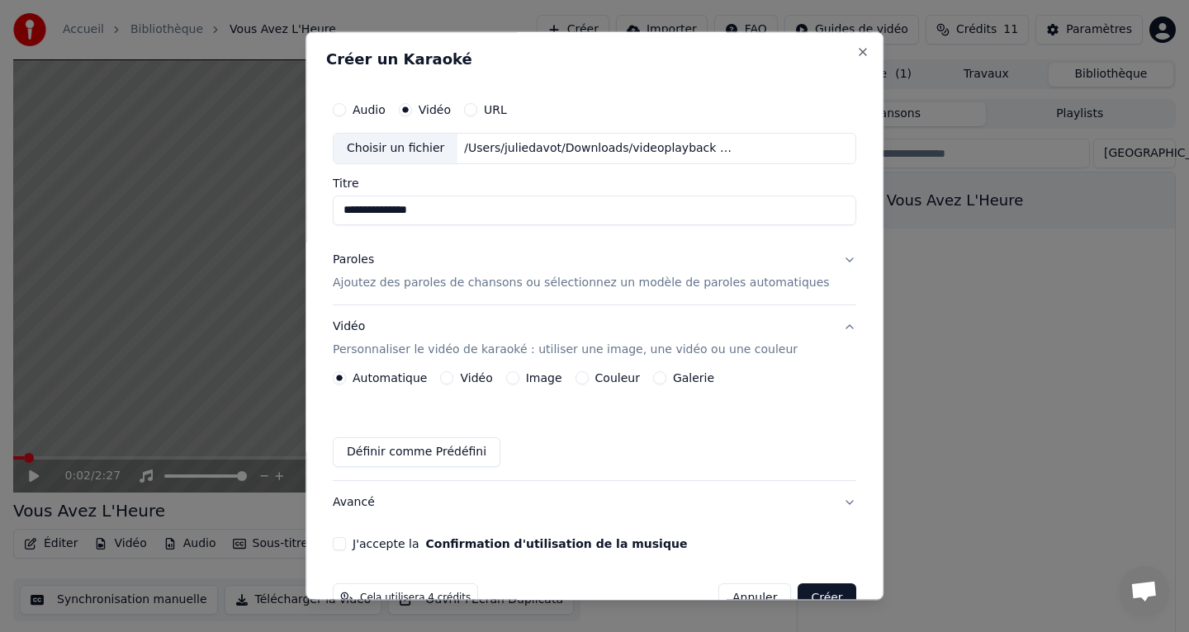
click at [346, 111] on button "Audio" at bounding box center [339, 109] width 13 height 13
click at [421, 158] on div "Choisir un fichier" at bounding box center [395, 149] width 124 height 30
drag, startPoint x: 440, startPoint y: 121, endPoint x: 440, endPoint y: 141, distance: 19.8
click at [440, 127] on div "Audio Vidéo URL Choisir un fichier Aucun fichier choisi" at bounding box center [594, 128] width 523 height 71
click at [440, 145] on div "Choisir un fichier" at bounding box center [395, 149] width 124 height 30
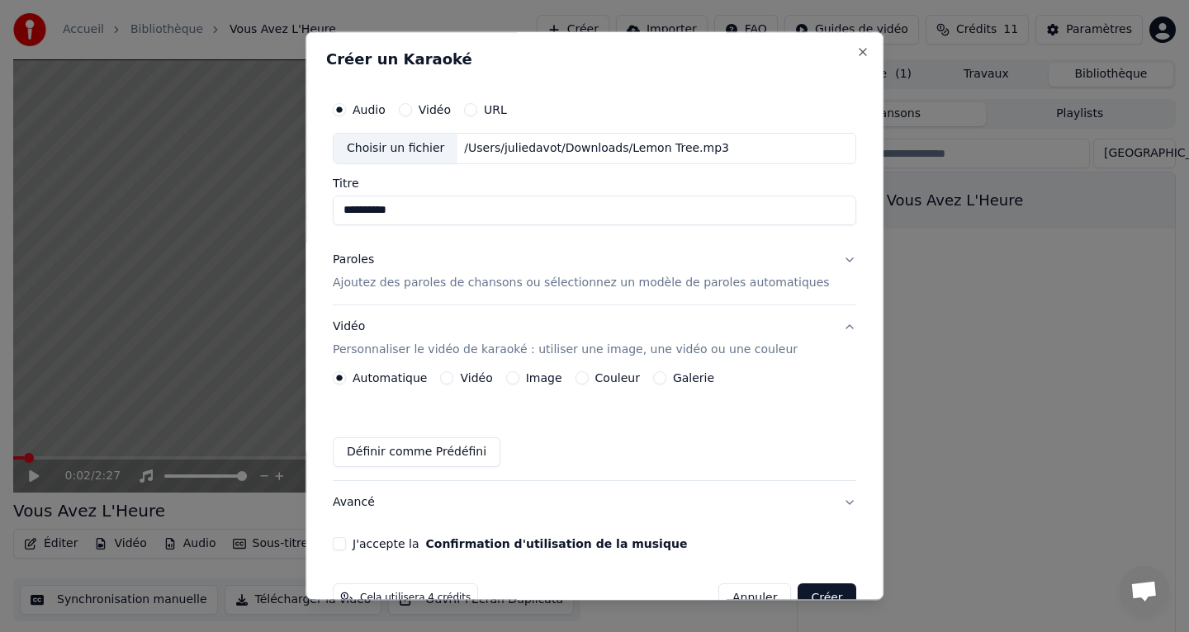
click at [400, 209] on input "**********" at bounding box center [594, 211] width 523 height 30
drag, startPoint x: 425, startPoint y: 212, endPoint x: 257, endPoint y: 212, distance: 168.4
click at [291, 212] on body "**********" at bounding box center [594, 316] width 1189 height 632
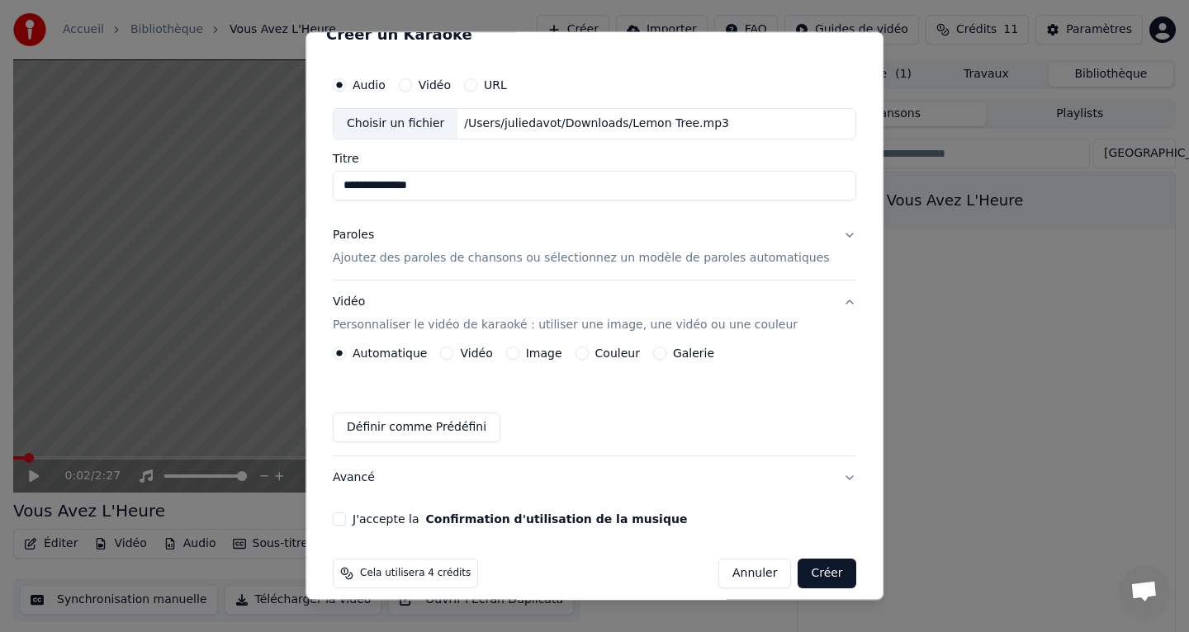
scroll to position [40, 0]
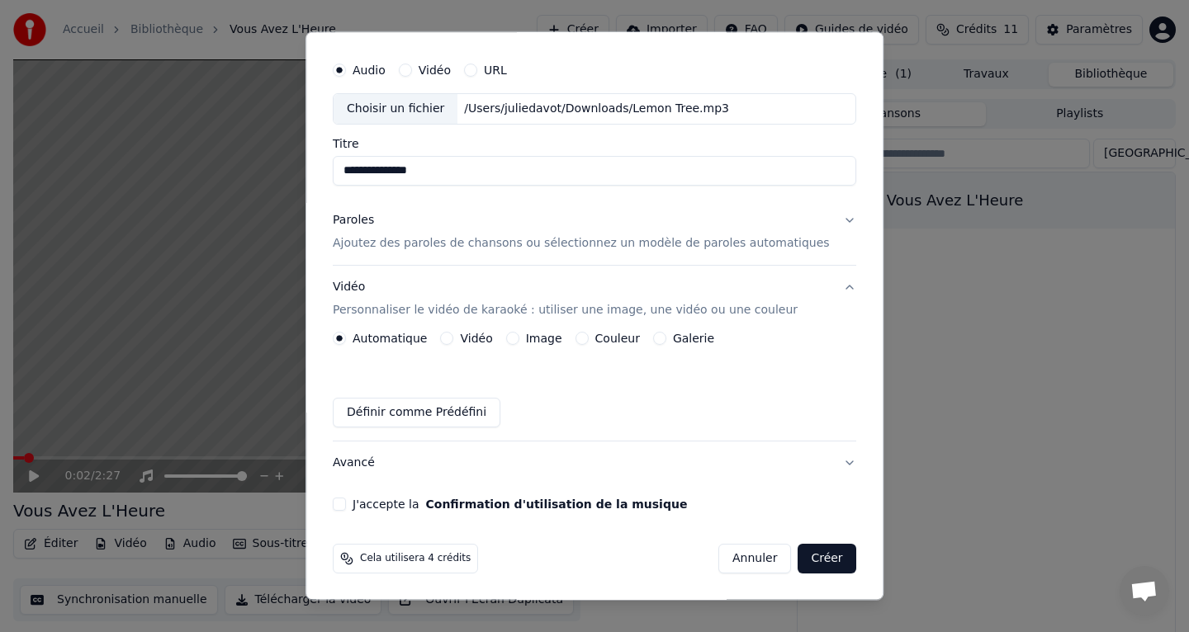
type input "**********"
click at [452, 343] on button "Vidéo" at bounding box center [447, 338] width 13 height 13
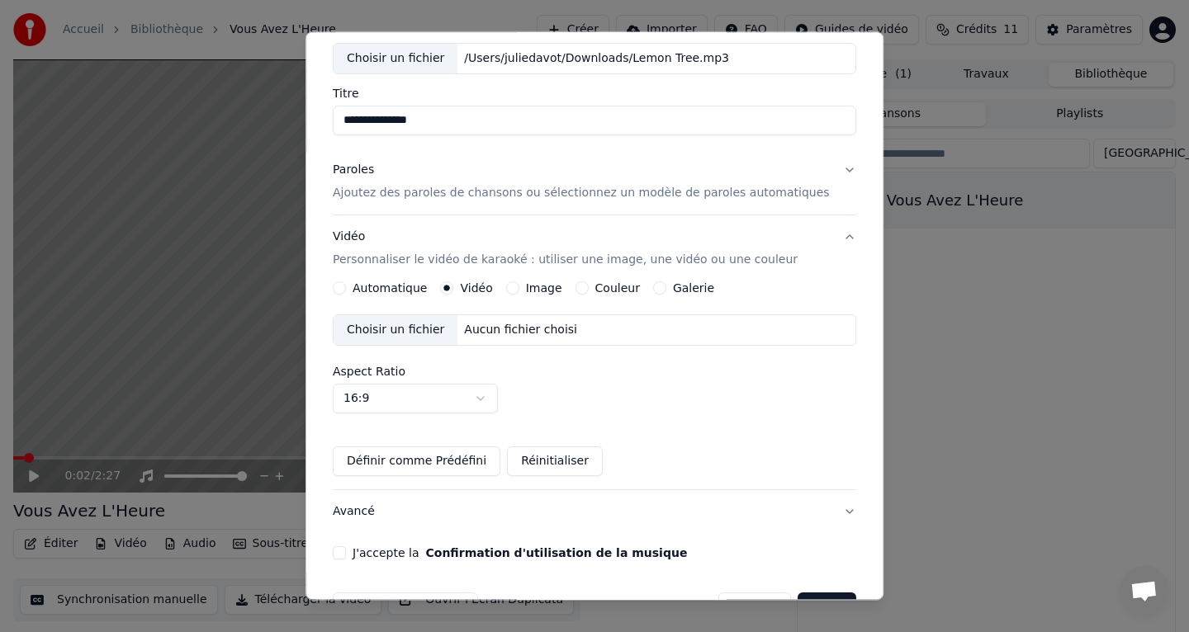
scroll to position [89, 0]
click at [434, 333] on div "Choisir un fichier" at bounding box center [395, 331] width 124 height 30
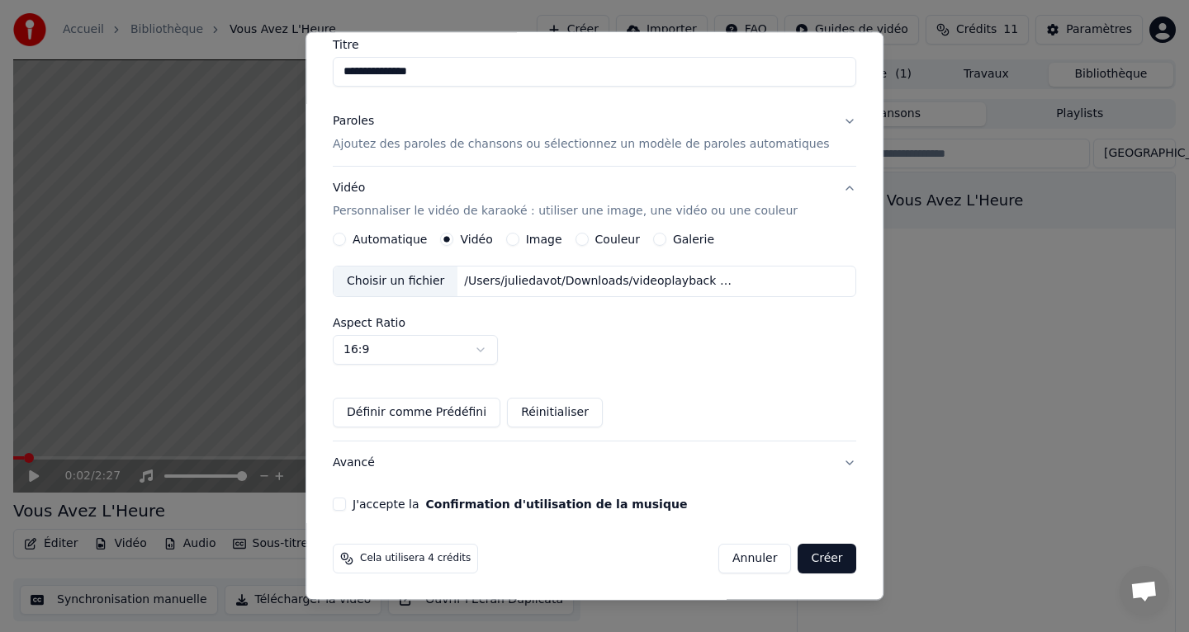
click at [387, 499] on label "J'accepte la Confirmation d'utilisation de la musique" at bounding box center [519, 505] width 334 height 12
click at [346, 499] on button "J'accepte la Confirmation d'utilisation de la musique" at bounding box center [339, 504] width 13 height 13
click at [826, 561] on button "Créer" at bounding box center [827, 559] width 58 height 30
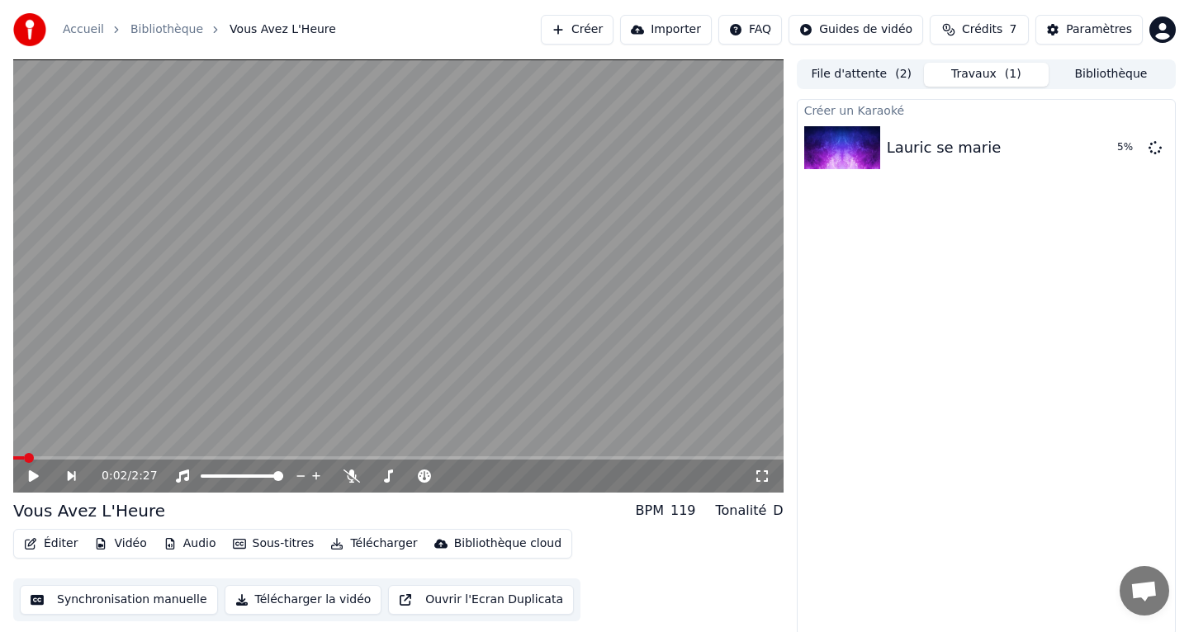
click at [54, 557] on div "Éditer Vidéo Audio Sous-titres Télécharger Bibliothèque cloud" at bounding box center [292, 544] width 559 height 30
click at [54, 545] on button "Éditer" at bounding box center [50, 543] width 67 height 23
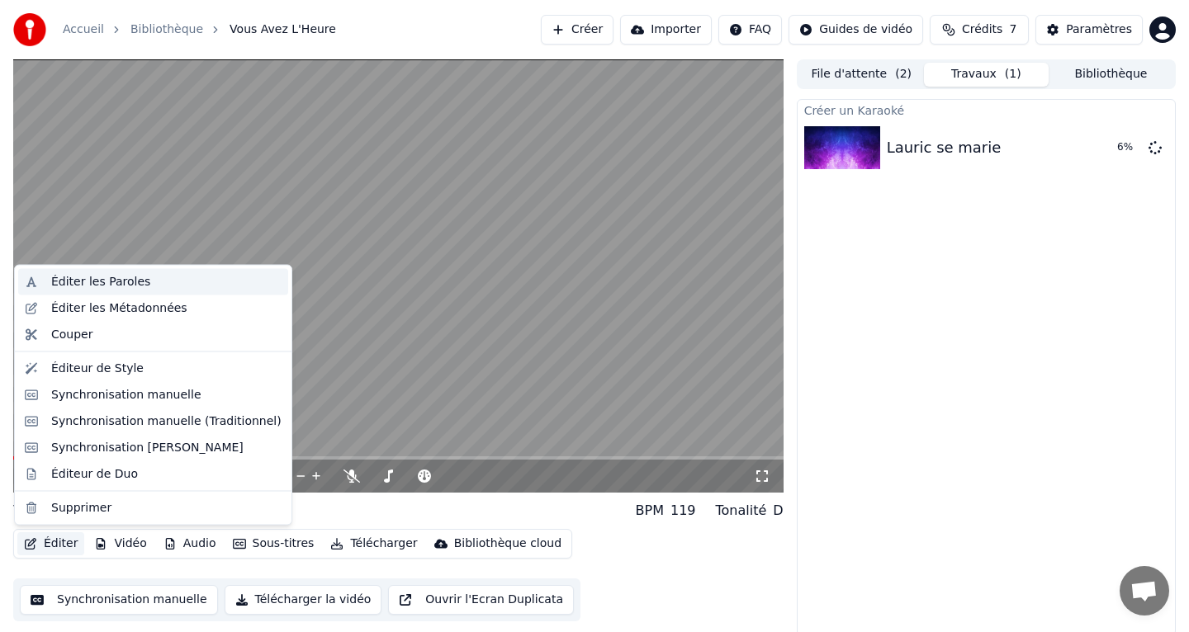
click at [94, 283] on div "Éditer les Paroles" at bounding box center [100, 282] width 99 height 17
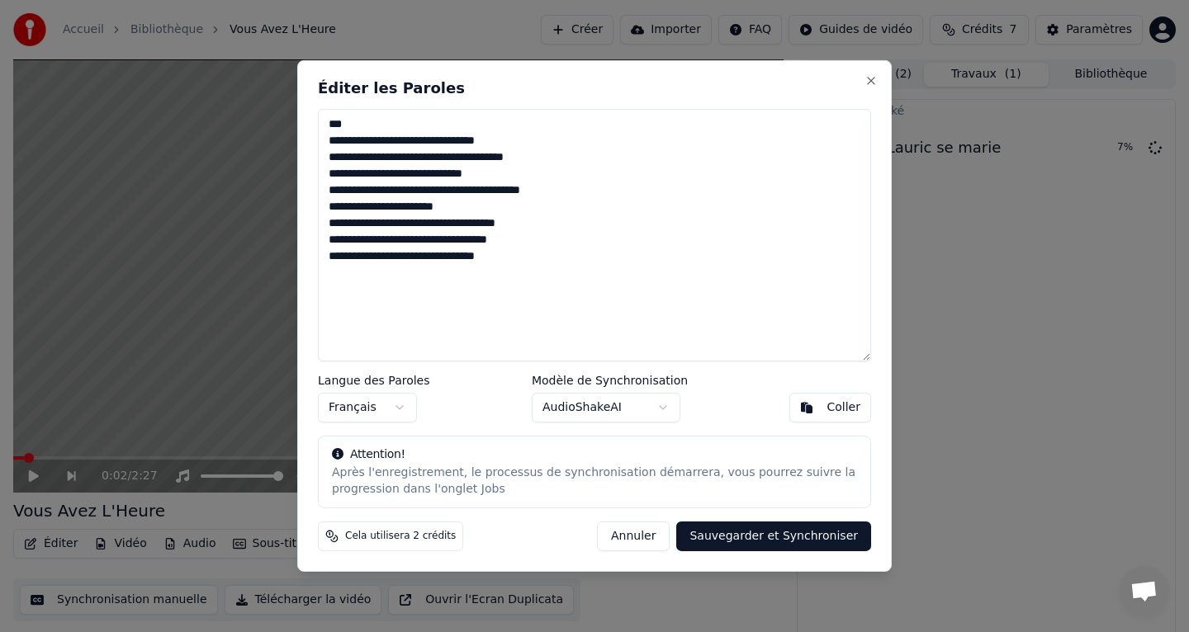
click at [620, 535] on button "Annuler" at bounding box center [633, 537] width 73 height 30
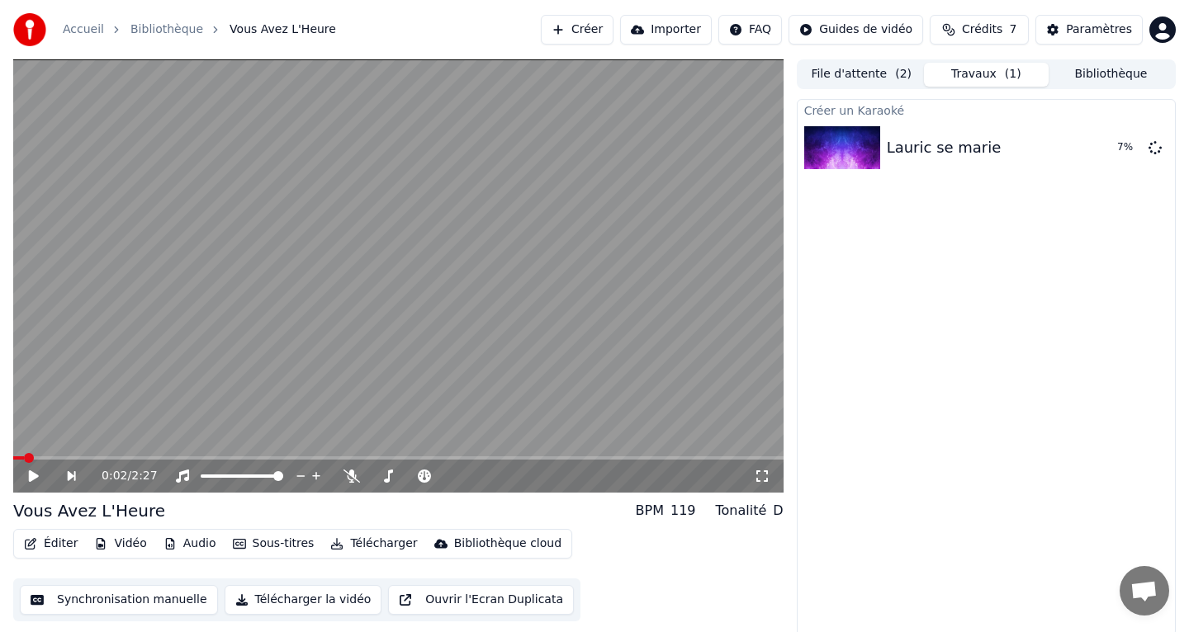
click at [74, 551] on button "Éditer" at bounding box center [50, 543] width 67 height 23
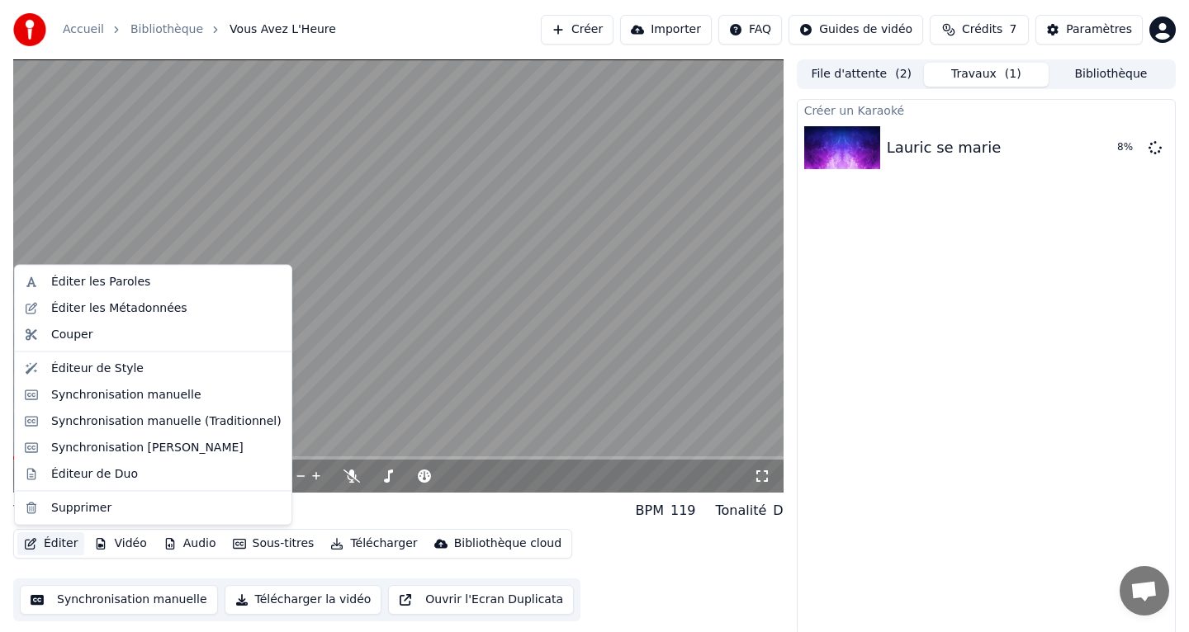
click at [69, 551] on button "Éditer" at bounding box center [50, 543] width 67 height 23
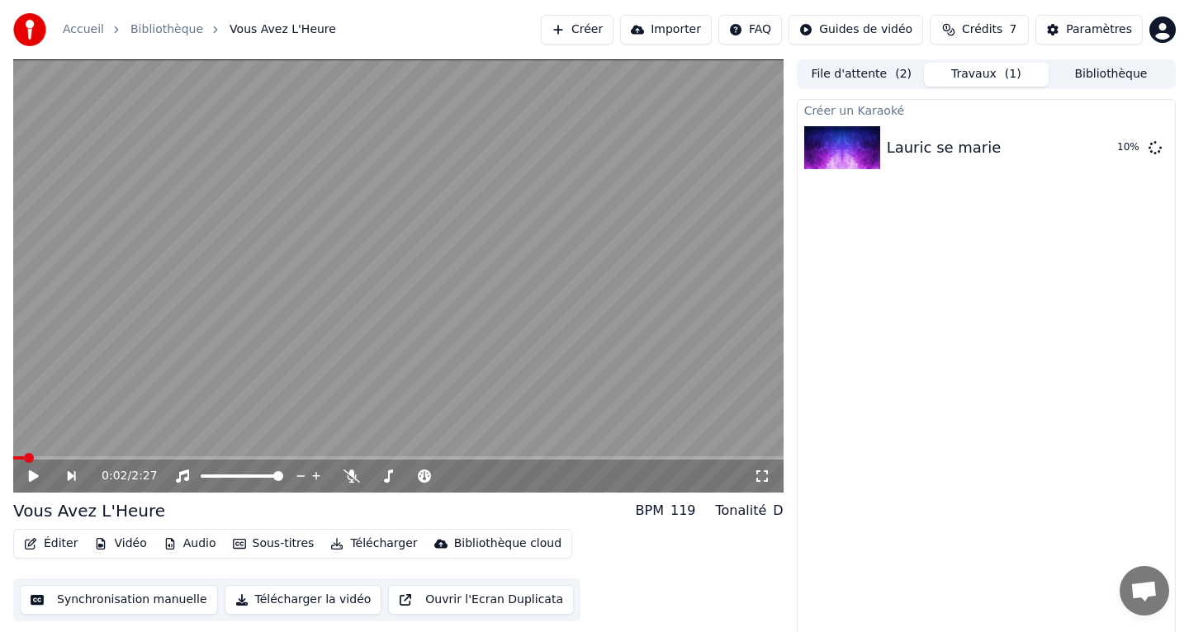
click at [866, 79] on button "File d'attente ( 2 )" at bounding box center [861, 75] width 125 height 24
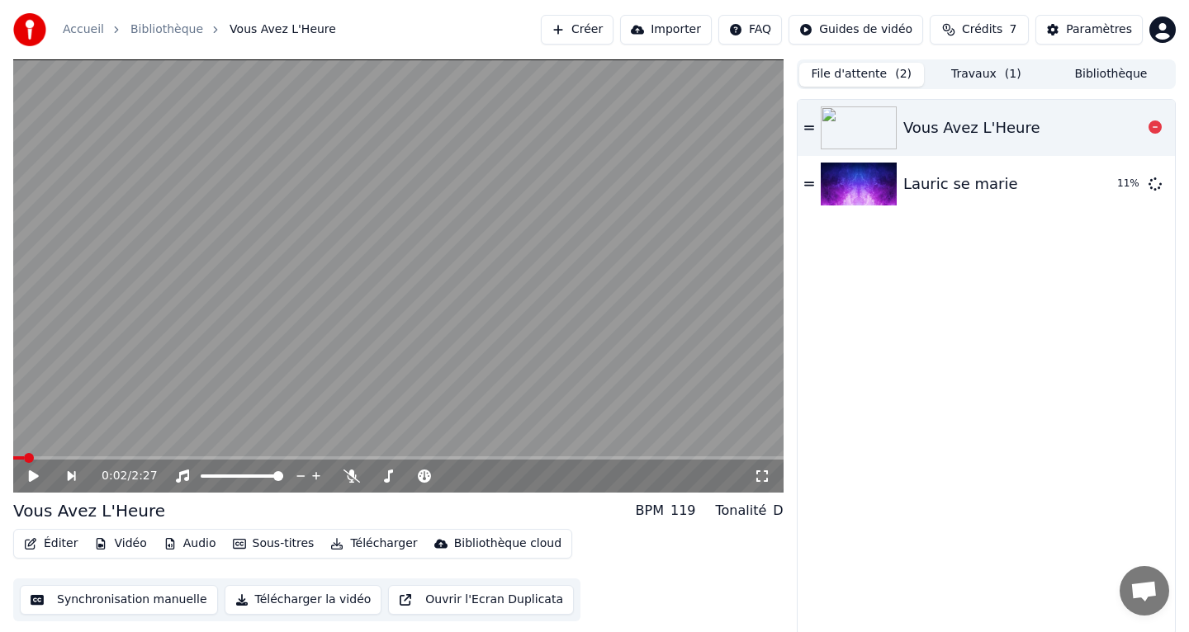
click at [809, 130] on icon at bounding box center [809, 128] width 10 height 12
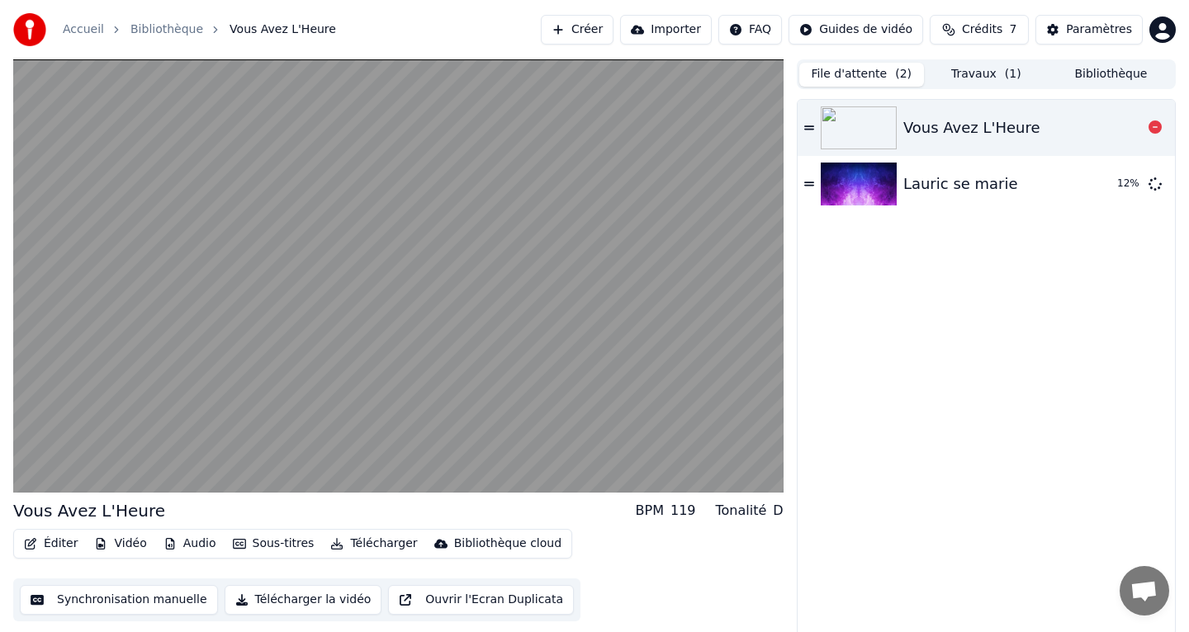
click at [809, 130] on icon at bounding box center [809, 128] width 10 height 12
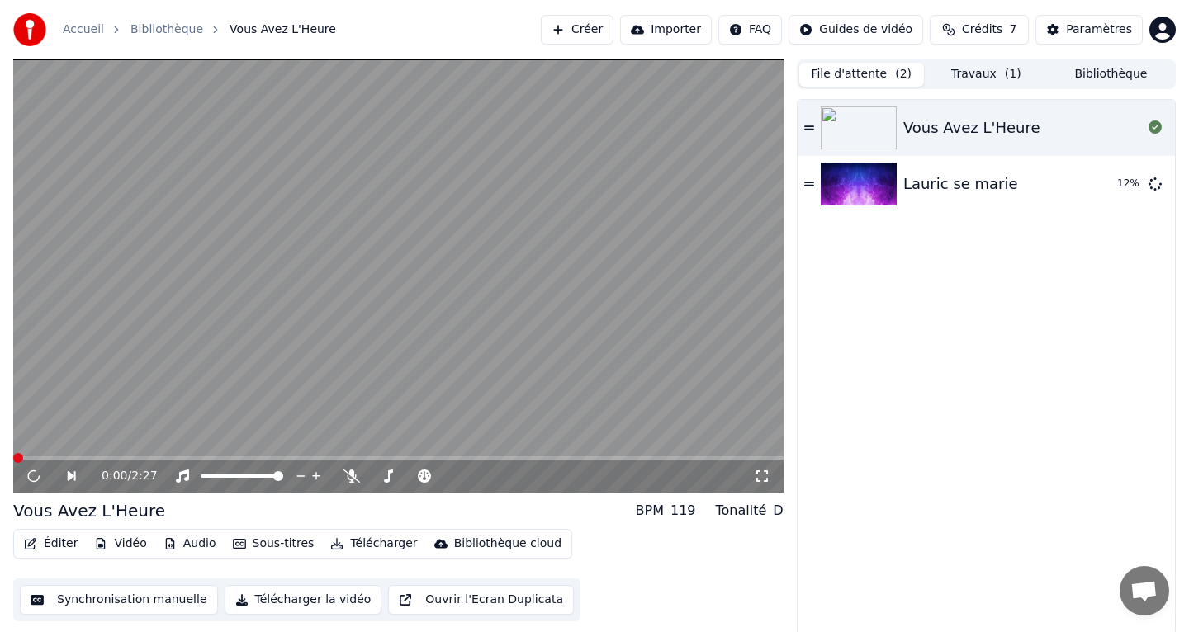
click at [636, 234] on video at bounding box center [398, 275] width 770 height 433
click at [31, 484] on div "0:01 / 2:27" at bounding box center [398, 476] width 770 height 33
click at [34, 479] on icon at bounding box center [45, 476] width 38 height 13
click at [852, 186] on img at bounding box center [858, 184] width 76 height 43
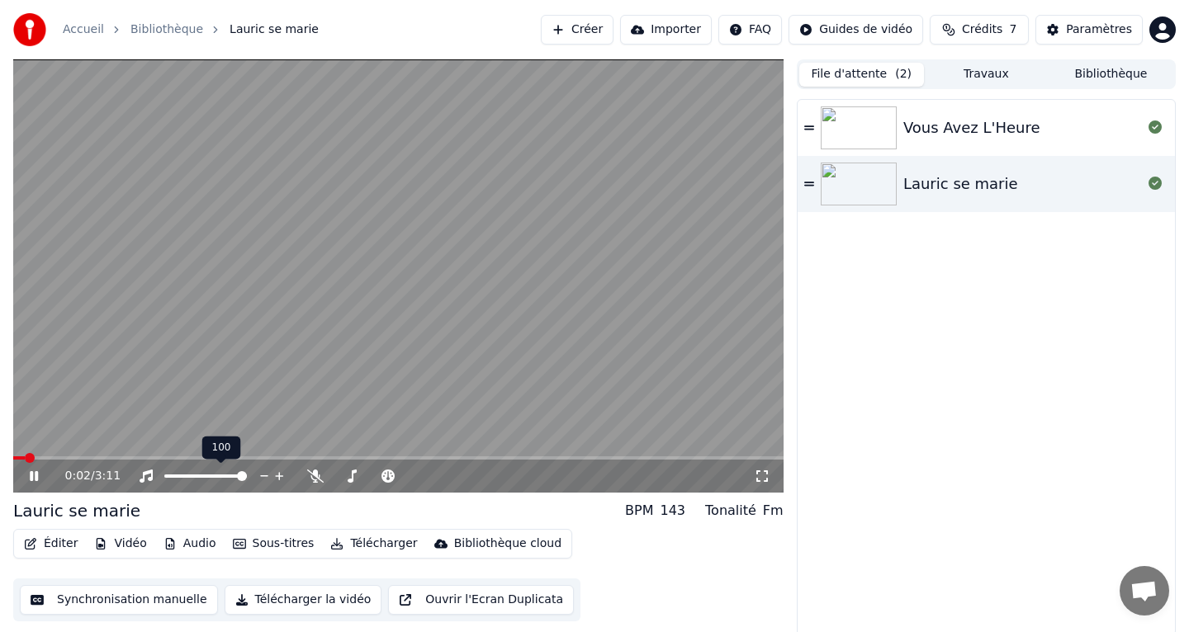
click at [206, 478] on div at bounding box center [220, 476] width 133 height 17
click at [202, 475] on span at bounding box center [184, 476] width 40 height 3
click at [187, 475] on span at bounding box center [189, 476] width 10 height 10
click at [349, 477] on span at bounding box center [353, 476] width 10 height 10
click at [456, 473] on span at bounding box center [456, 476] width 10 height 10
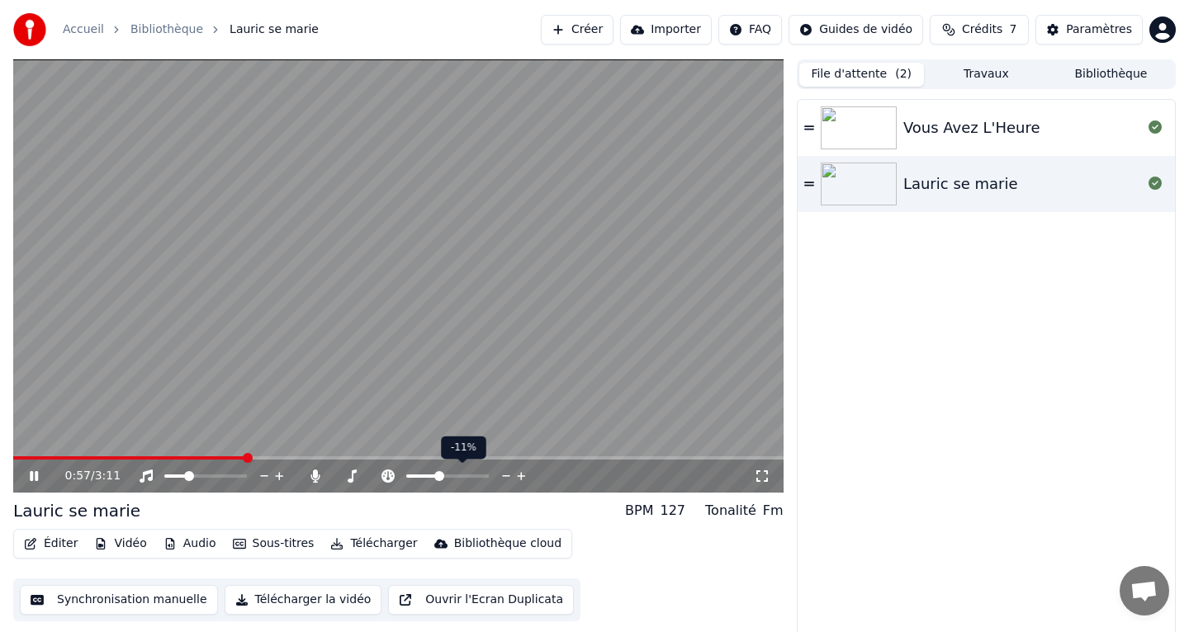
click at [437, 471] on span at bounding box center [439, 476] width 10 height 10
click at [447, 473] on span at bounding box center [447, 476] width 10 height 10
click at [398, 475] on span at bounding box center [399, 476] width 10 height 10
click at [414, 475] on span at bounding box center [411, 476] width 10 height 10
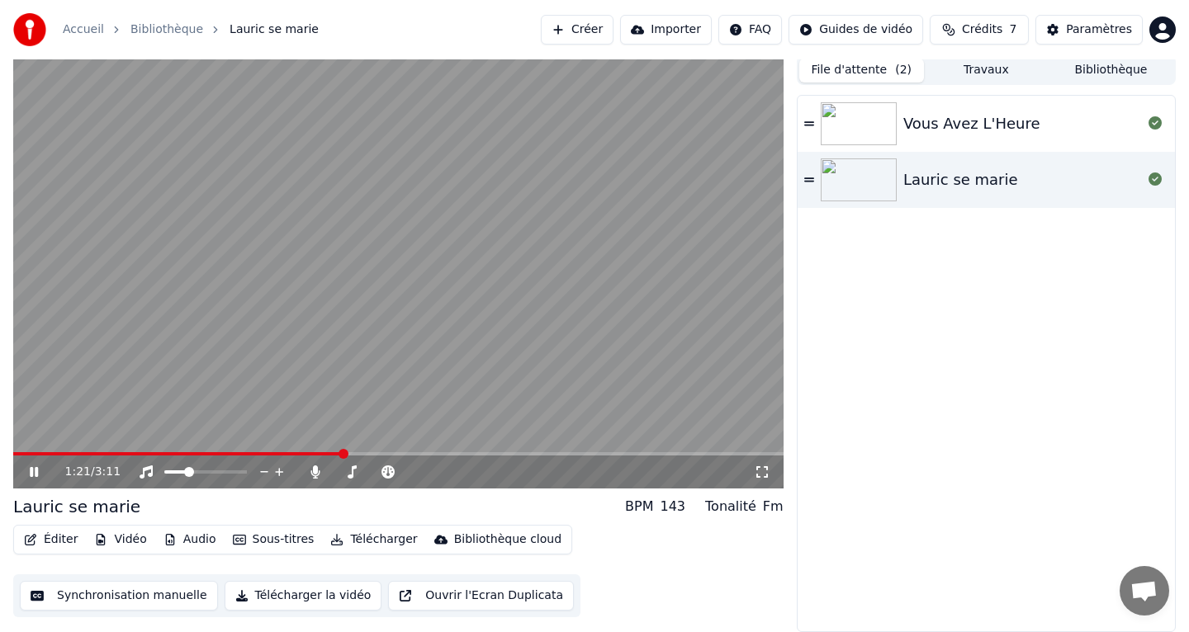
click at [103, 600] on button "Synchronisation manuelle" at bounding box center [119, 596] width 198 height 30
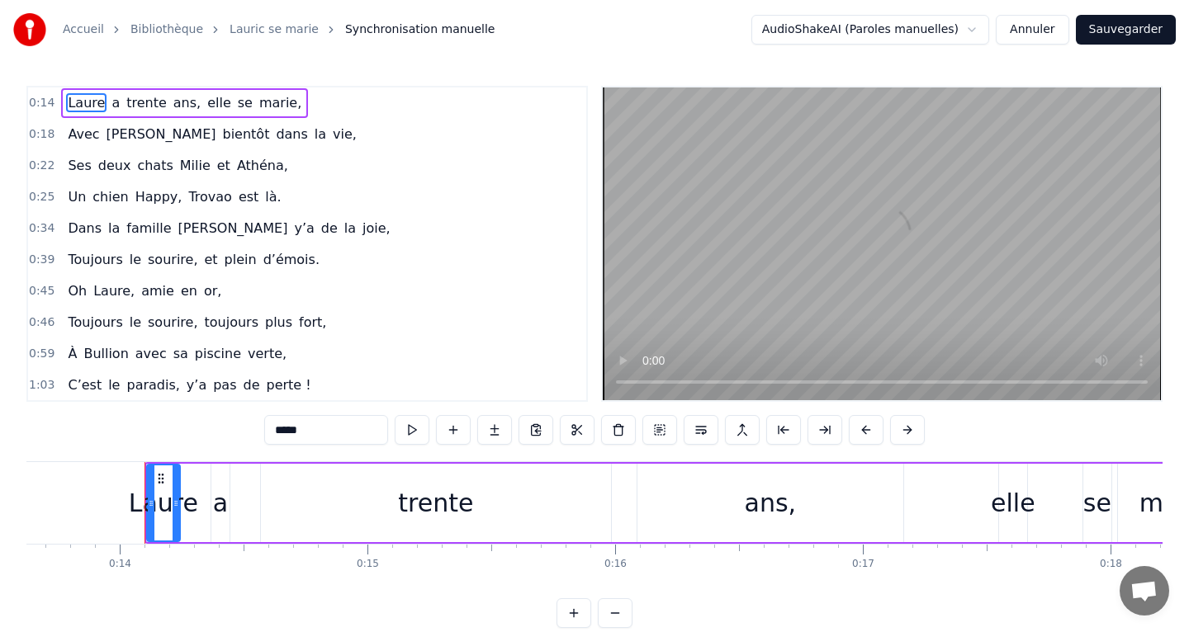
scroll to position [0, 3302]
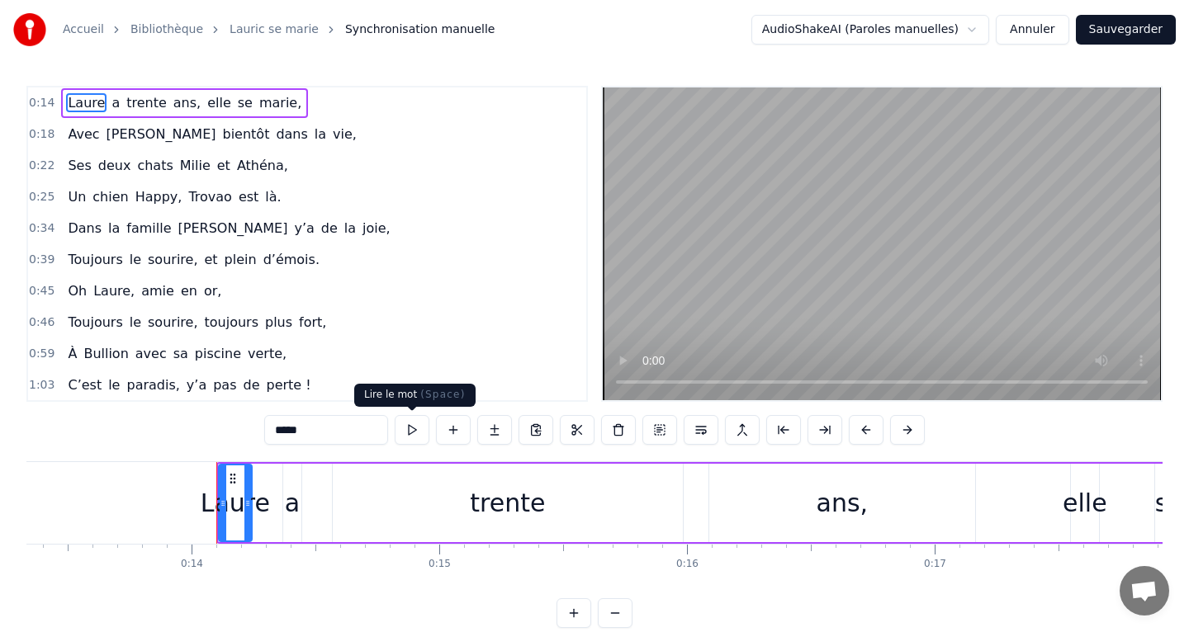
click at [415, 432] on button at bounding box center [412, 430] width 35 height 30
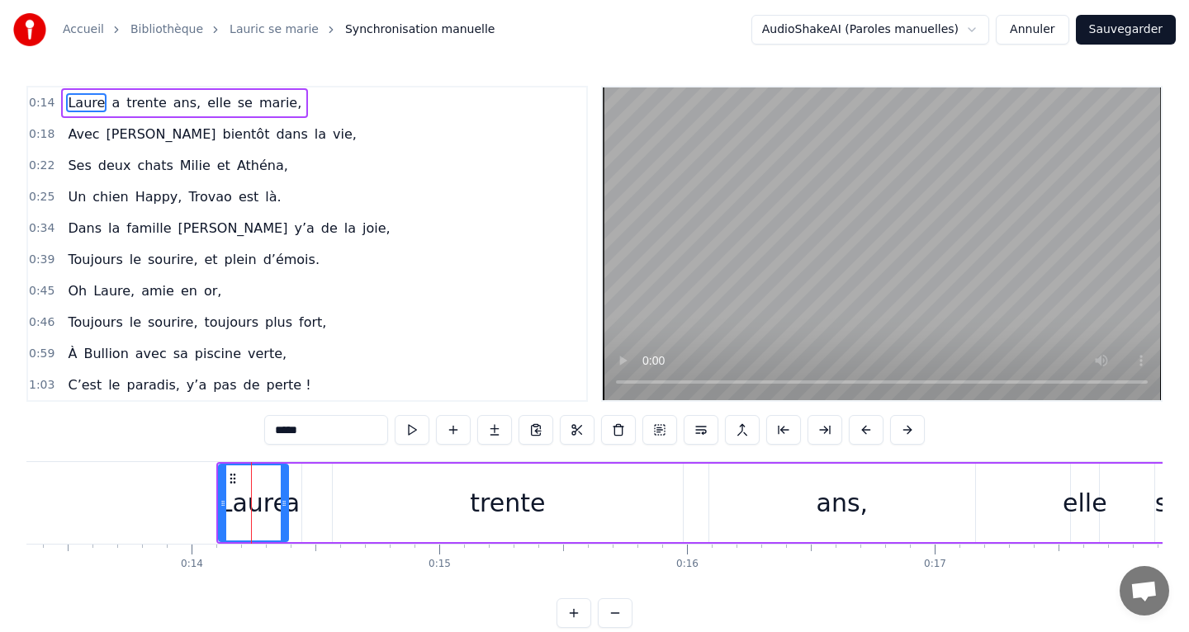
drag, startPoint x: 247, startPoint y: 518, endPoint x: 283, endPoint y: 517, distance: 36.4
click at [283, 517] on div at bounding box center [284, 503] width 7 height 75
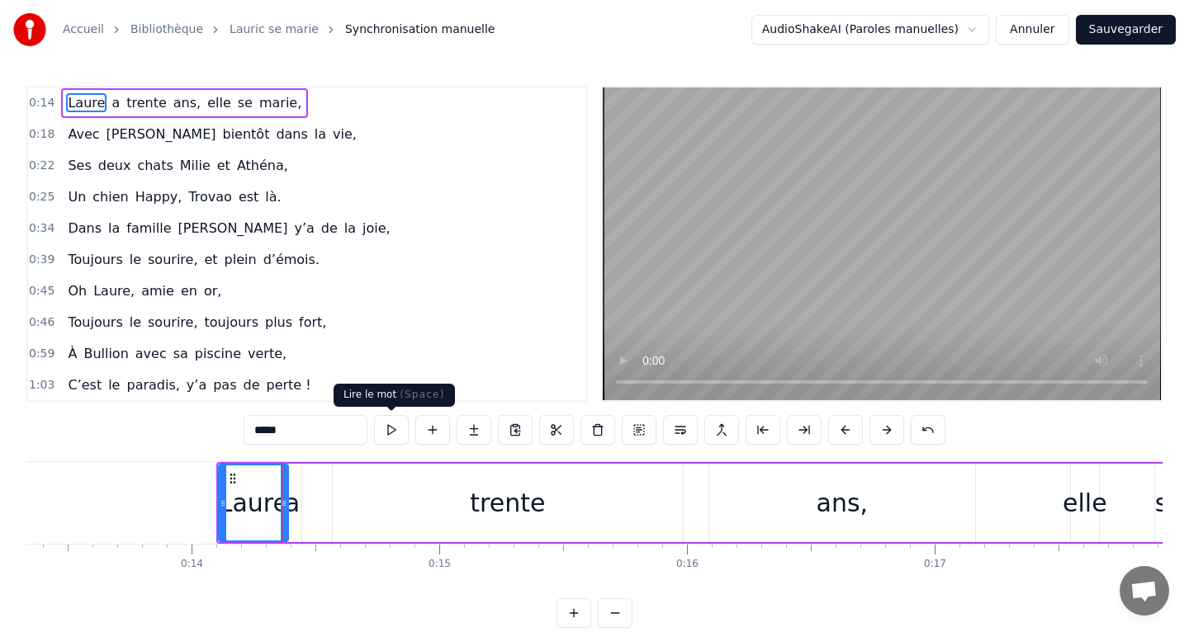
click at [391, 428] on button at bounding box center [391, 430] width 35 height 30
drag, startPoint x: 279, startPoint y: 505, endPoint x: 264, endPoint y: 506, distance: 14.9
click at [264, 506] on div "Laure" at bounding box center [253, 503] width 69 height 37
drag, startPoint x: 284, startPoint y: 505, endPoint x: 273, endPoint y: 506, distance: 10.8
click at [273, 506] on icon at bounding box center [273, 503] width 7 height 13
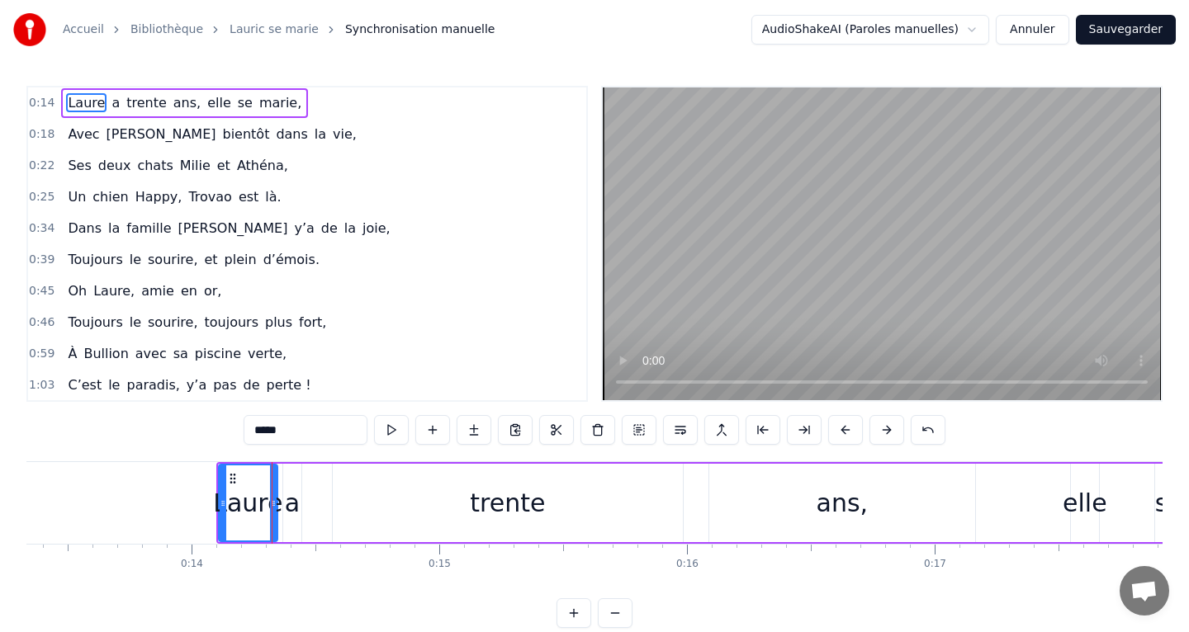
click at [140, 452] on div "0:14 Laure a trente ans, elle se marie, 0:18 Avec [PERSON_NAME] bientôt dans la…" at bounding box center [594, 357] width 1136 height 542
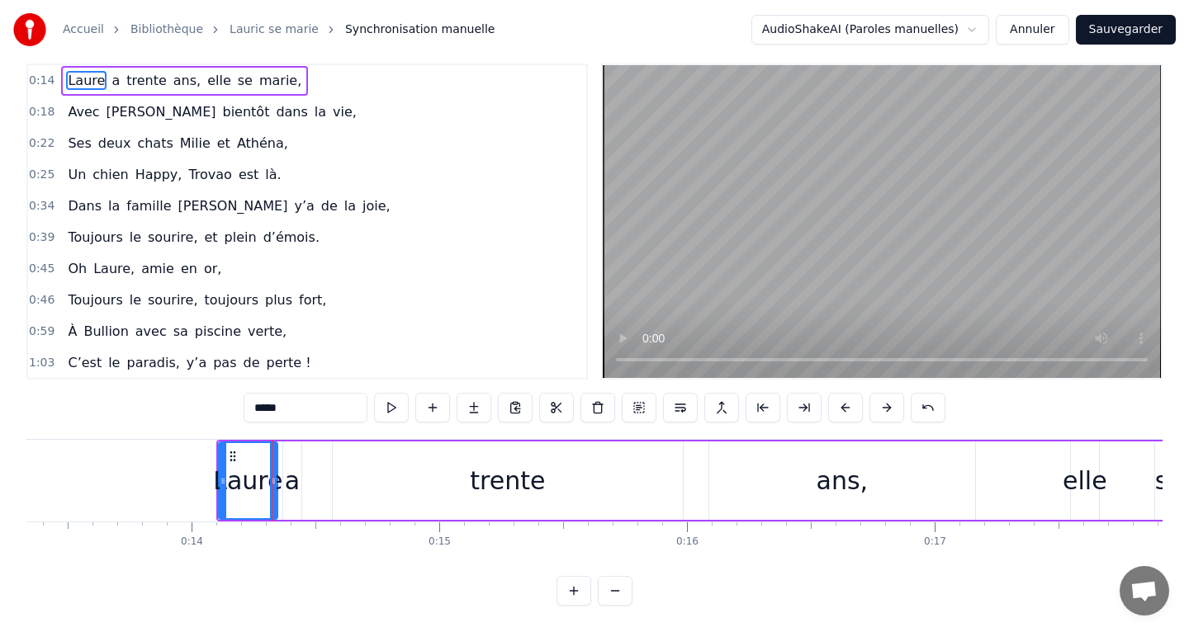
scroll to position [0, 0]
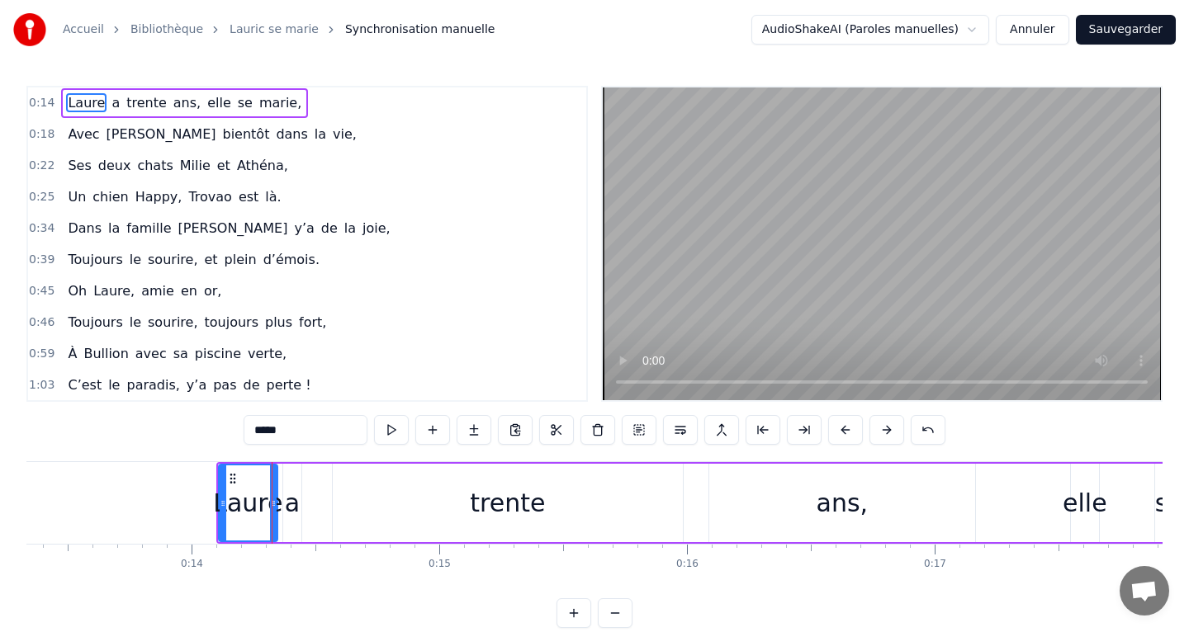
click at [116, 105] on div "Laure a trente ans, elle se marie," at bounding box center [184, 103] width 247 height 30
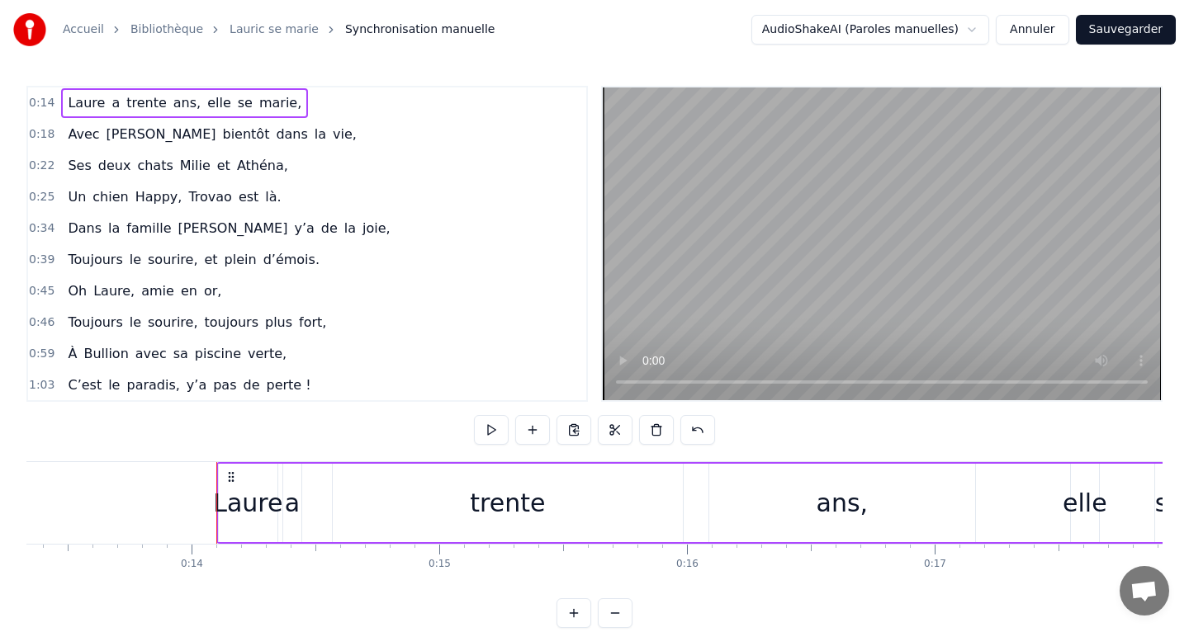
click at [133, 104] on span "trente" at bounding box center [147, 102] width 44 height 19
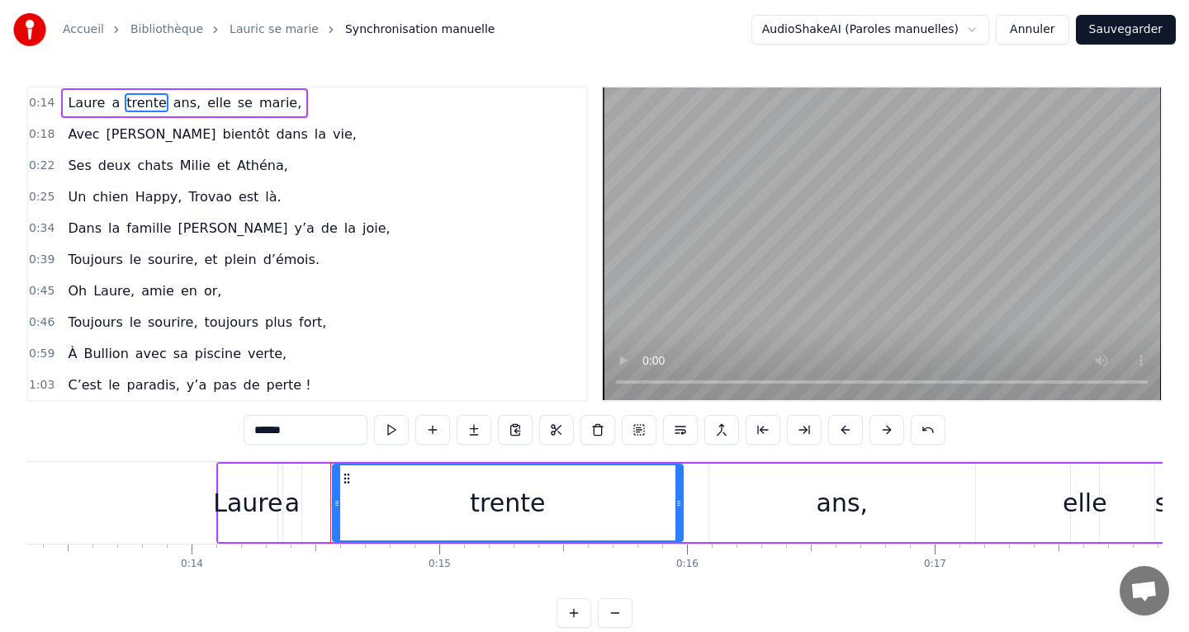
click at [1067, 32] on button "Annuler" at bounding box center [1031, 30] width 73 height 30
